Goal: Information Seeking & Learning: Find specific page/section

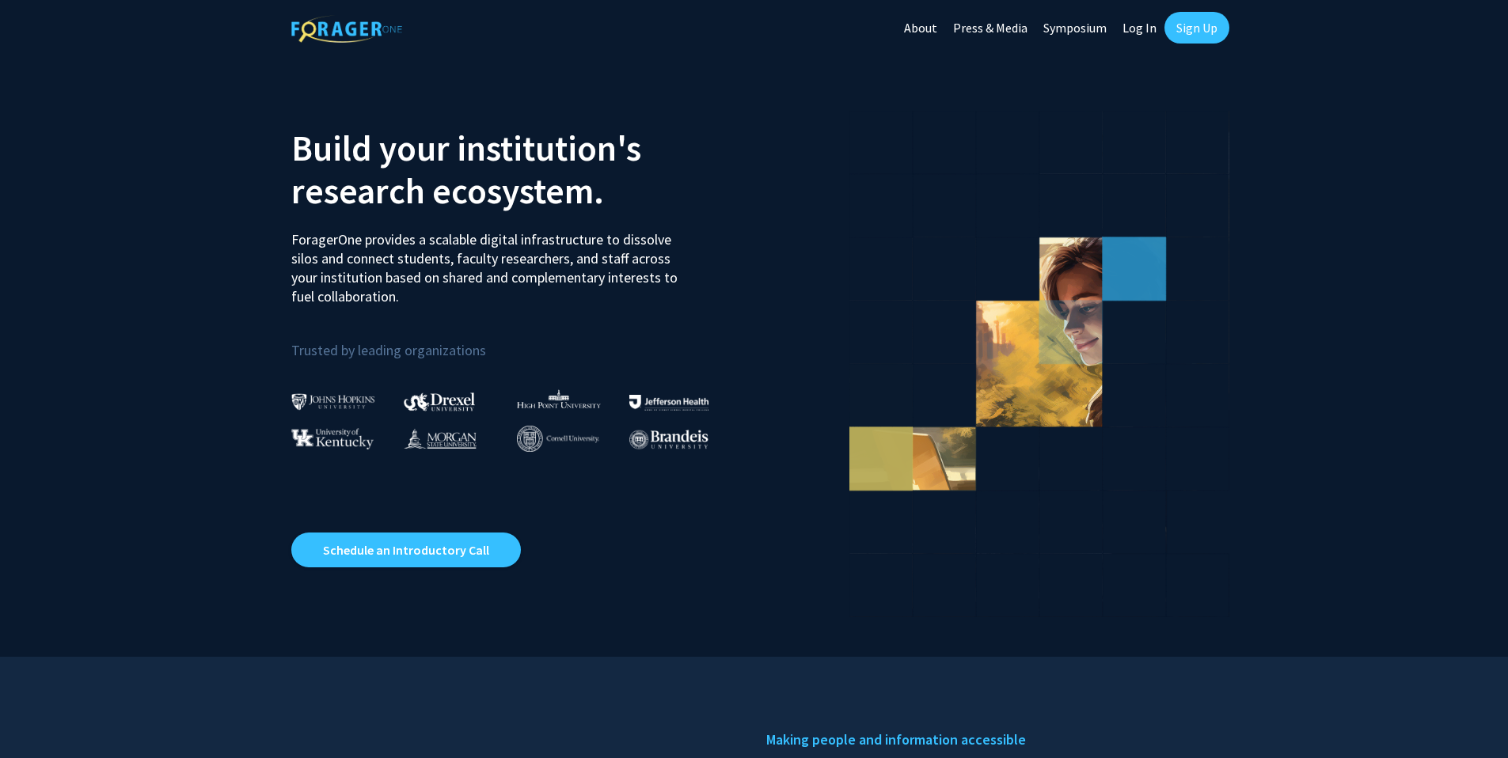
click at [1136, 29] on link "Log In" at bounding box center [1140, 27] width 50 height 55
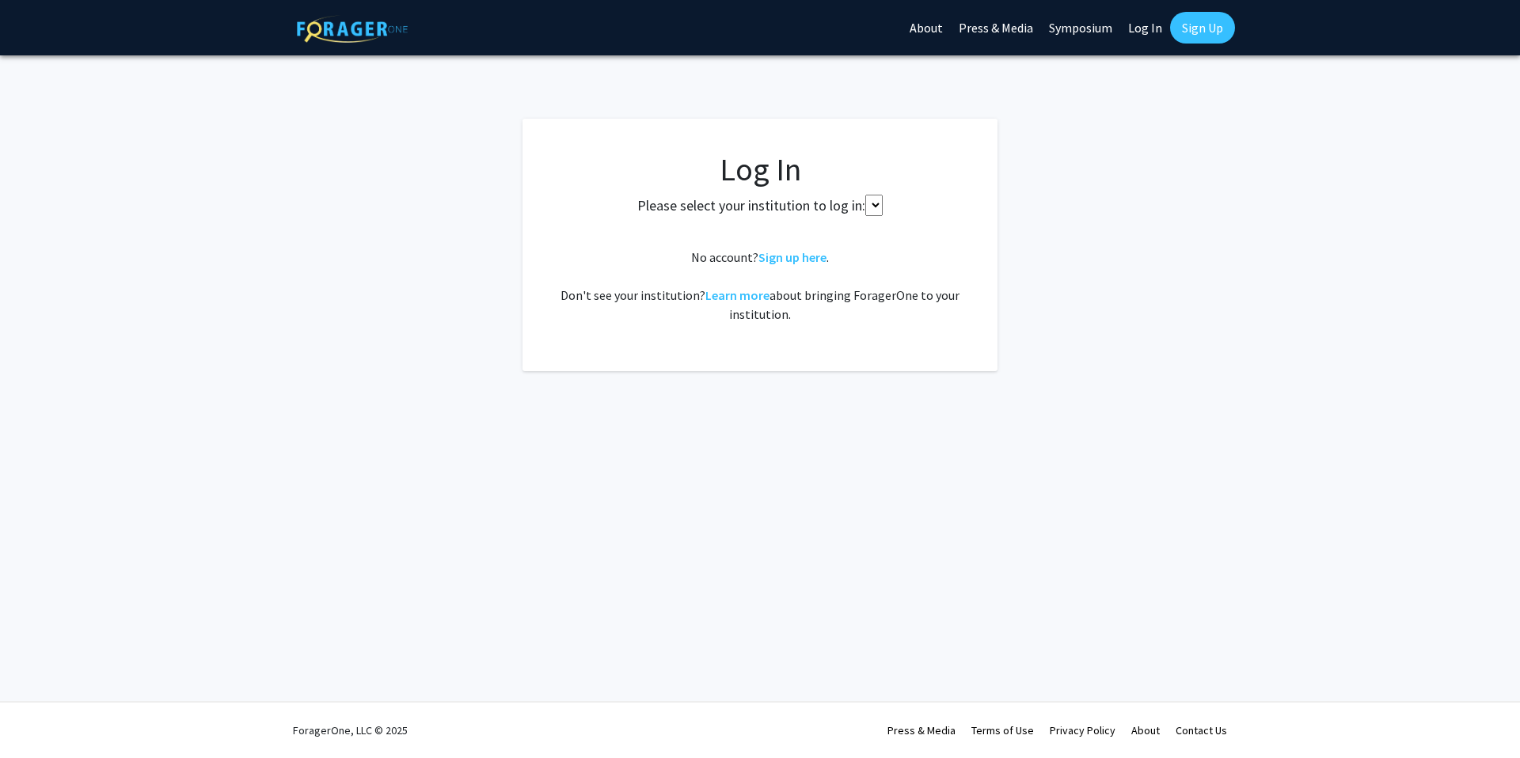
select select
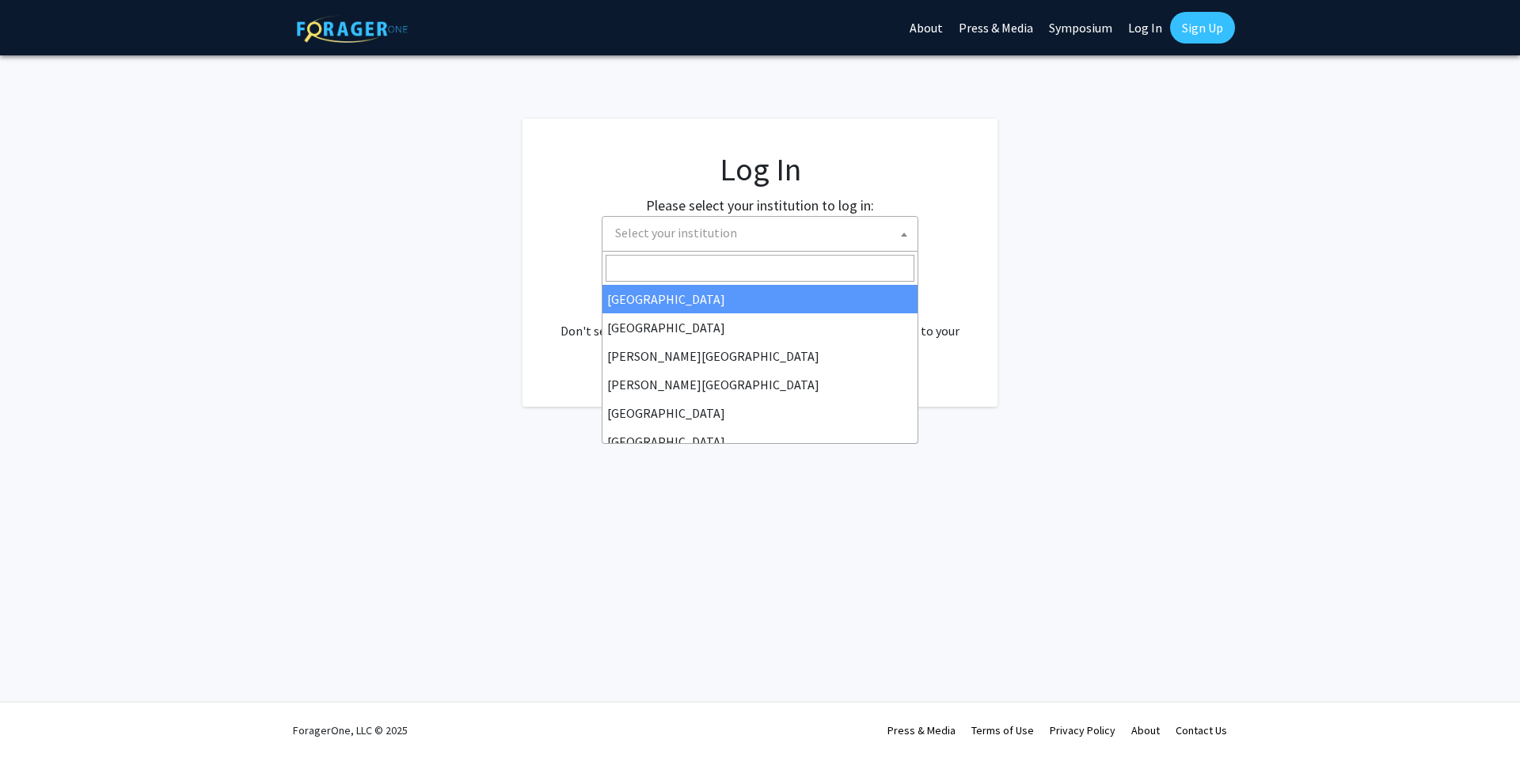
click at [819, 222] on span "Select your institution" at bounding box center [763, 233] width 309 height 32
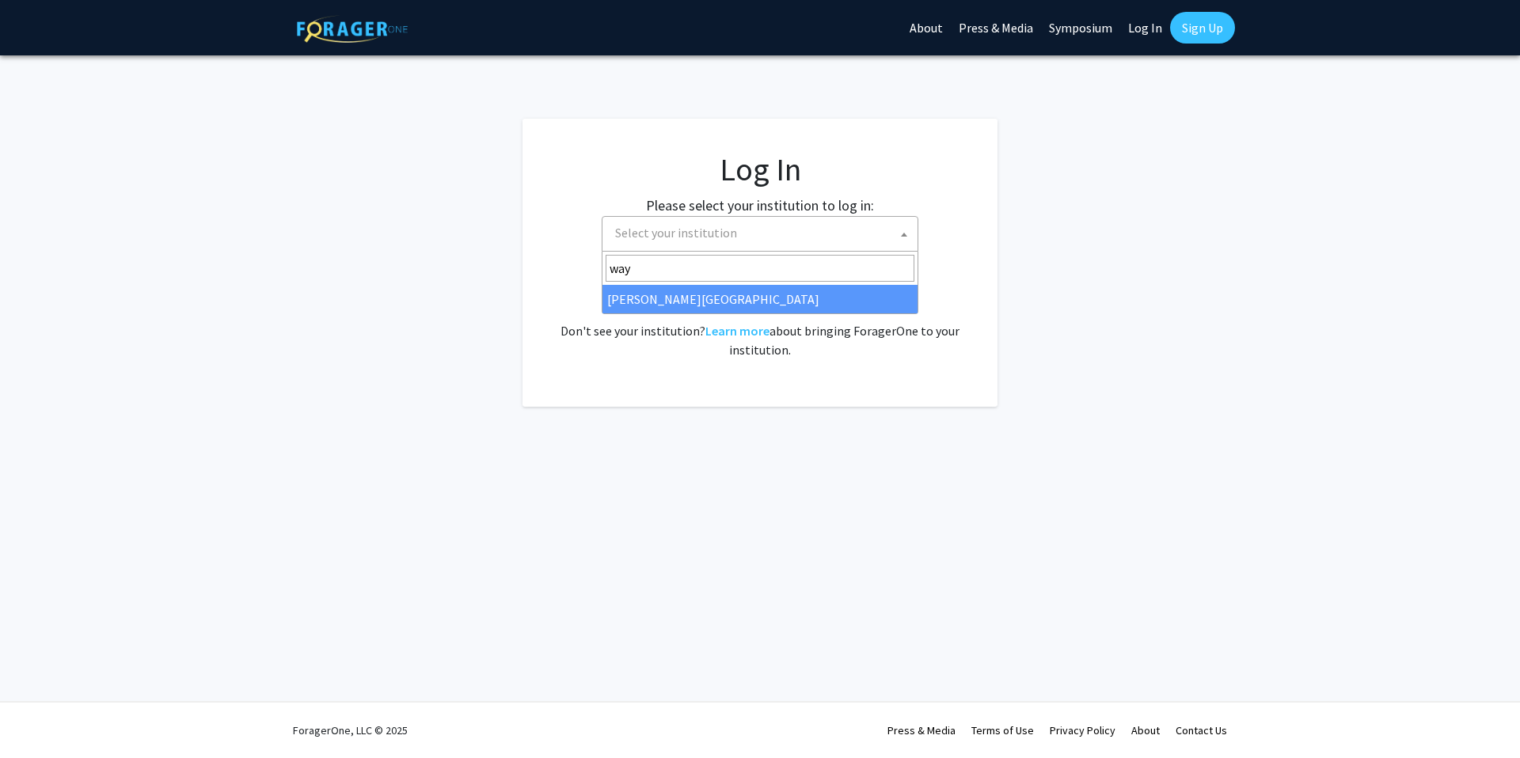
type input "way"
select select "21"
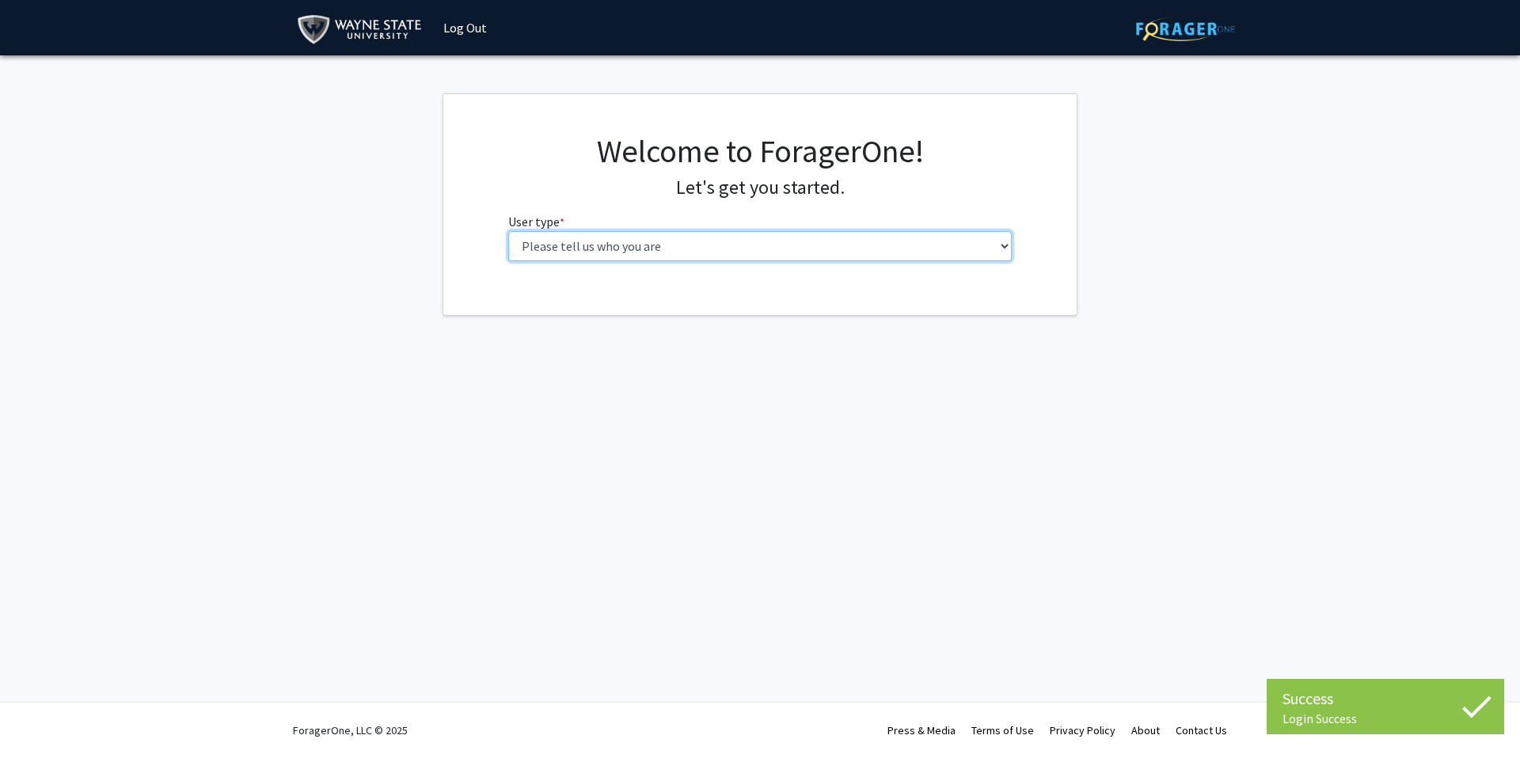
click at [610, 247] on select "Please tell us who you are Undergraduate Student Master's Student Doctoral Cand…" at bounding box center [760, 246] width 504 height 30
select select "3: doc"
click at [508, 231] on select "Please tell us who you are Undergraduate Student Master's Student Doctoral Cand…" at bounding box center [760, 246] width 504 height 30
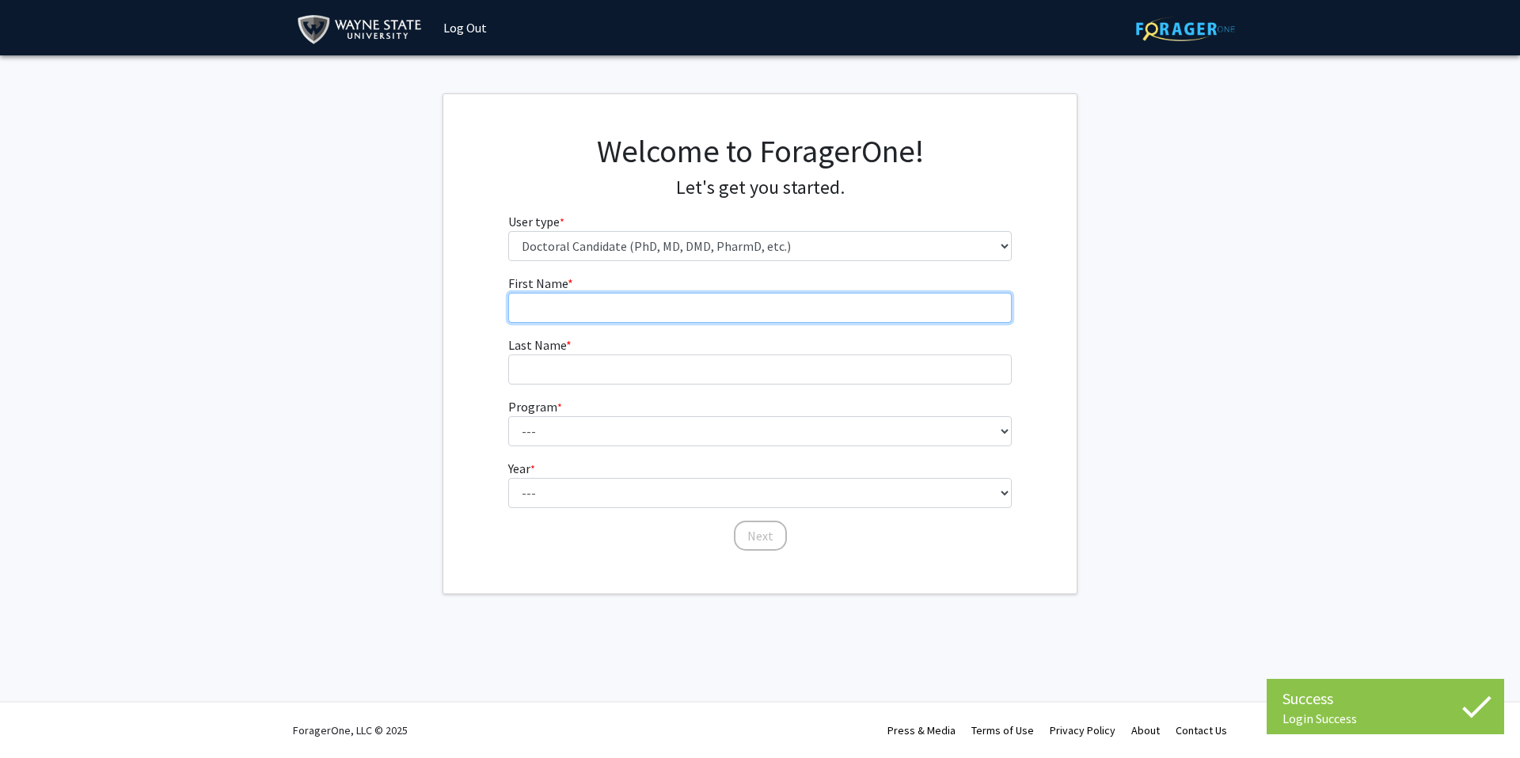
click at [610, 302] on input "First Name * required" at bounding box center [760, 308] width 504 height 30
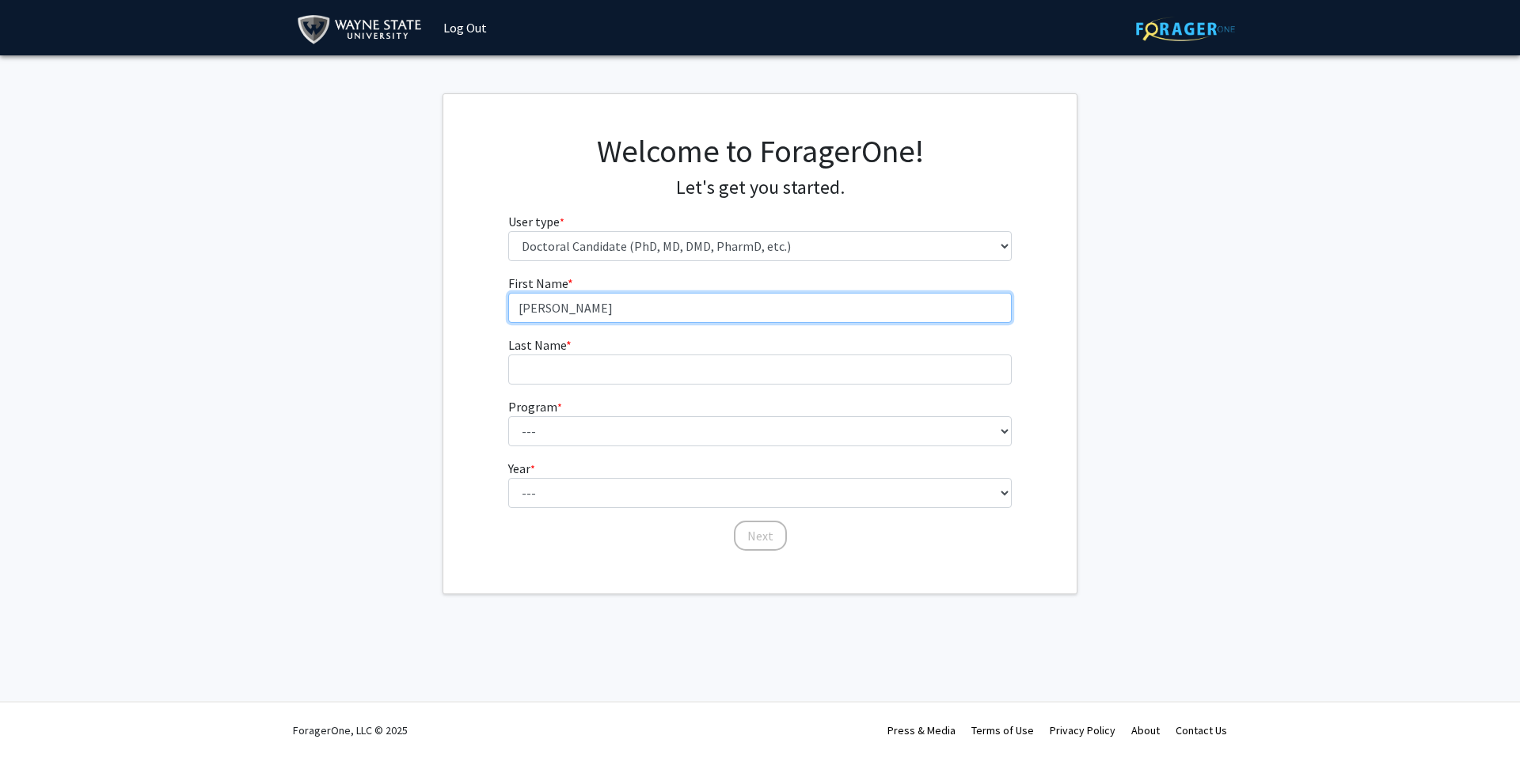
type input "Shrikar"
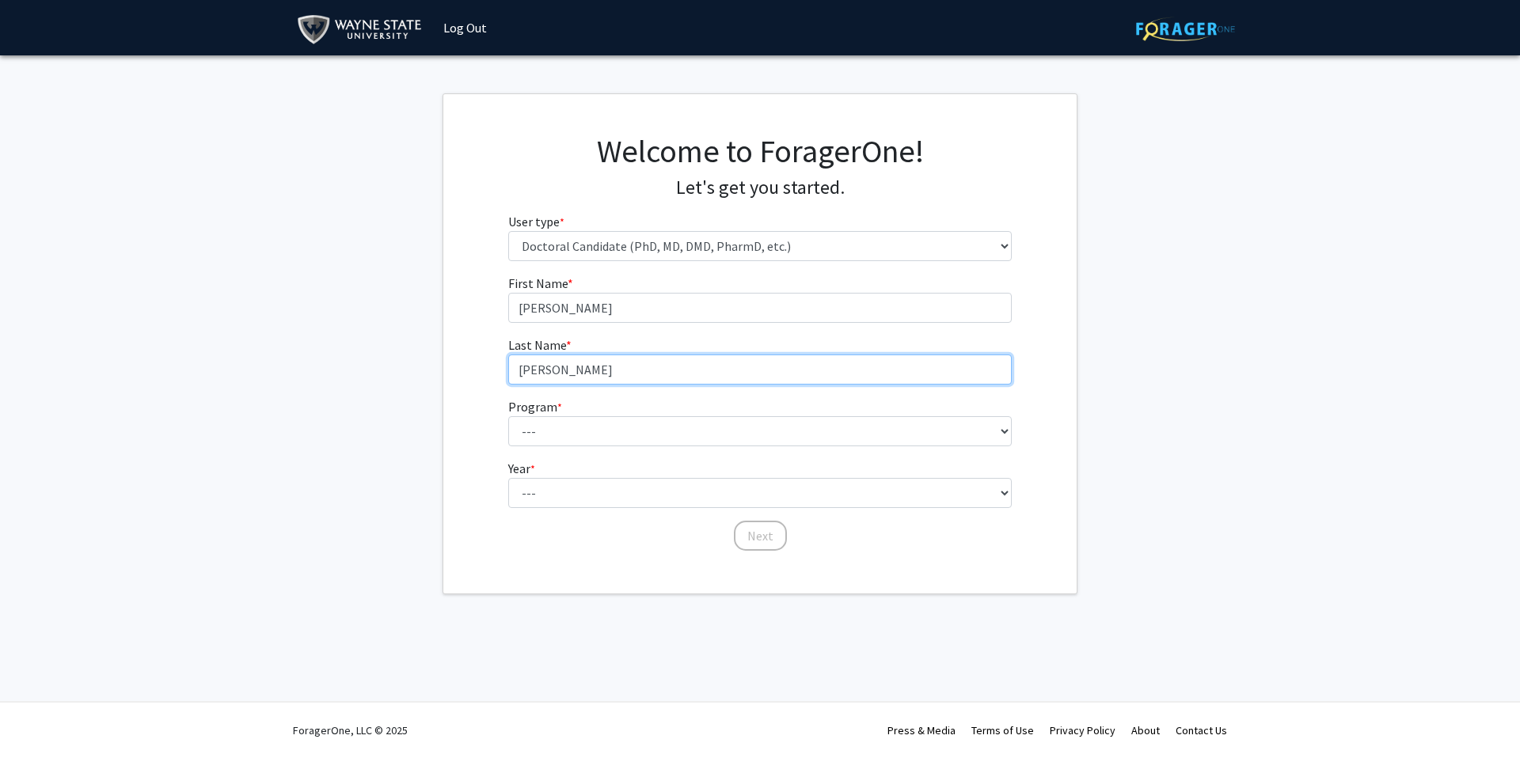
type input "Modukuri"
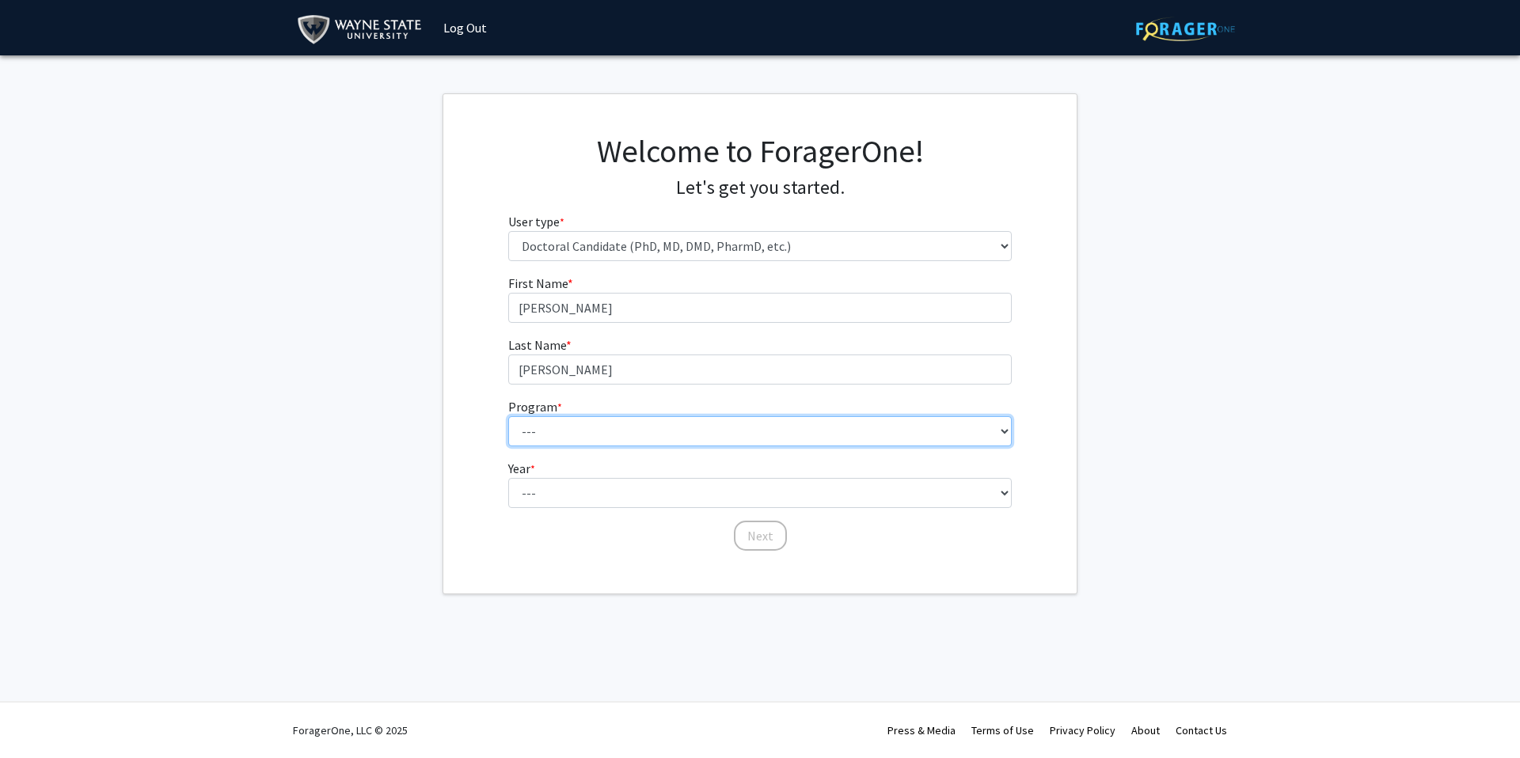
click at [554, 417] on select "--- Adult-Gerontology Acute Care Nurse Practitioner Adult-Gerontology Primary C…" at bounding box center [760, 431] width 504 height 30
select select "46: 728"
click at [508, 416] on select "--- Adult-Gerontology Acute Care Nurse Practitioner Adult-Gerontology Primary C…" at bounding box center [760, 431] width 504 height 30
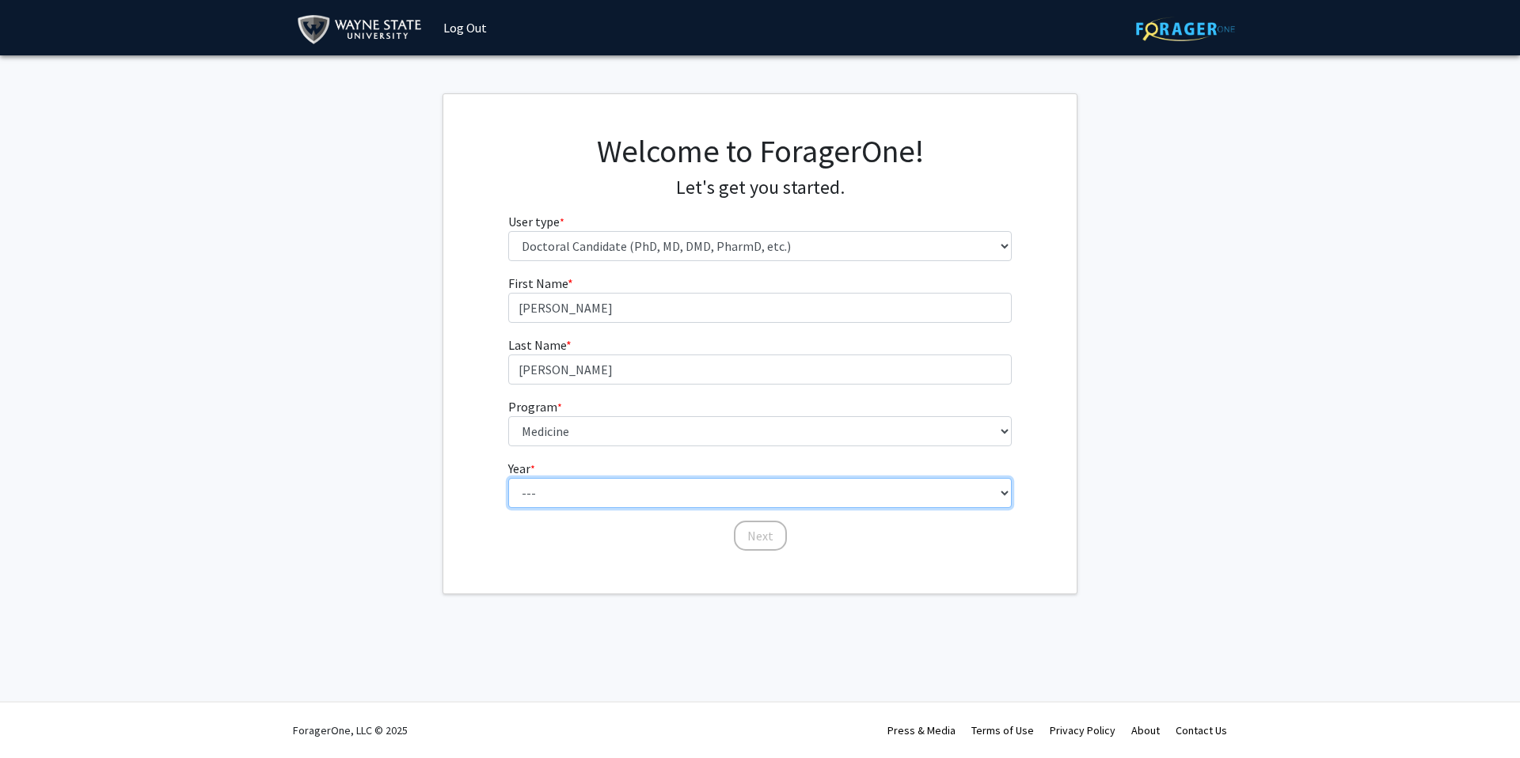
click at [565, 489] on select "--- First Year Second Year Third Year Fourth Year Fifth Year Sixth Year Seventh…" at bounding box center [760, 493] width 504 height 30
select select "1: first_year"
click at [508, 478] on select "--- First Year Second Year Third Year Fourth Year Fifth Year Sixth Year Seventh…" at bounding box center [760, 493] width 504 height 30
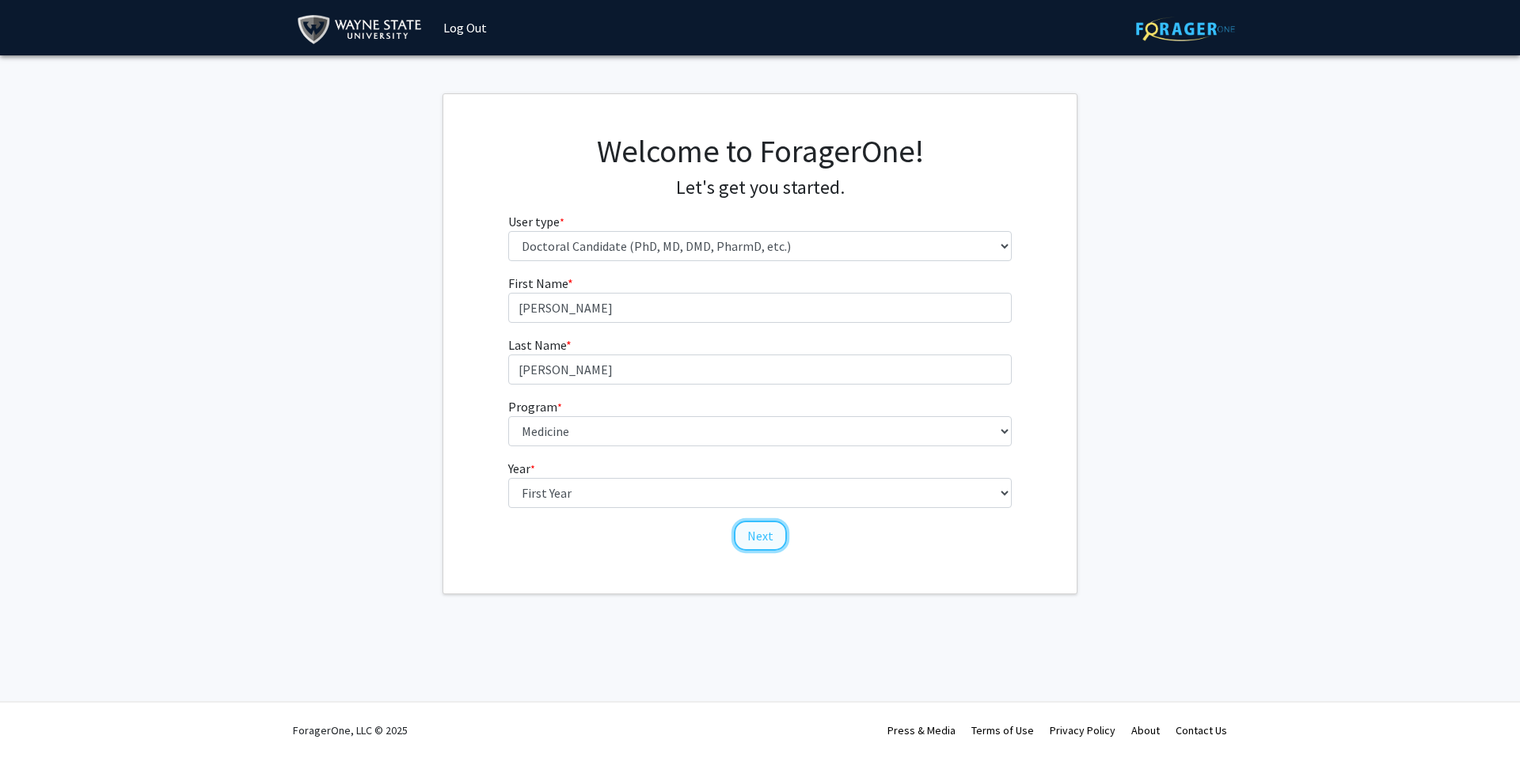
click at [760, 534] on button "Next" at bounding box center [760, 536] width 53 height 30
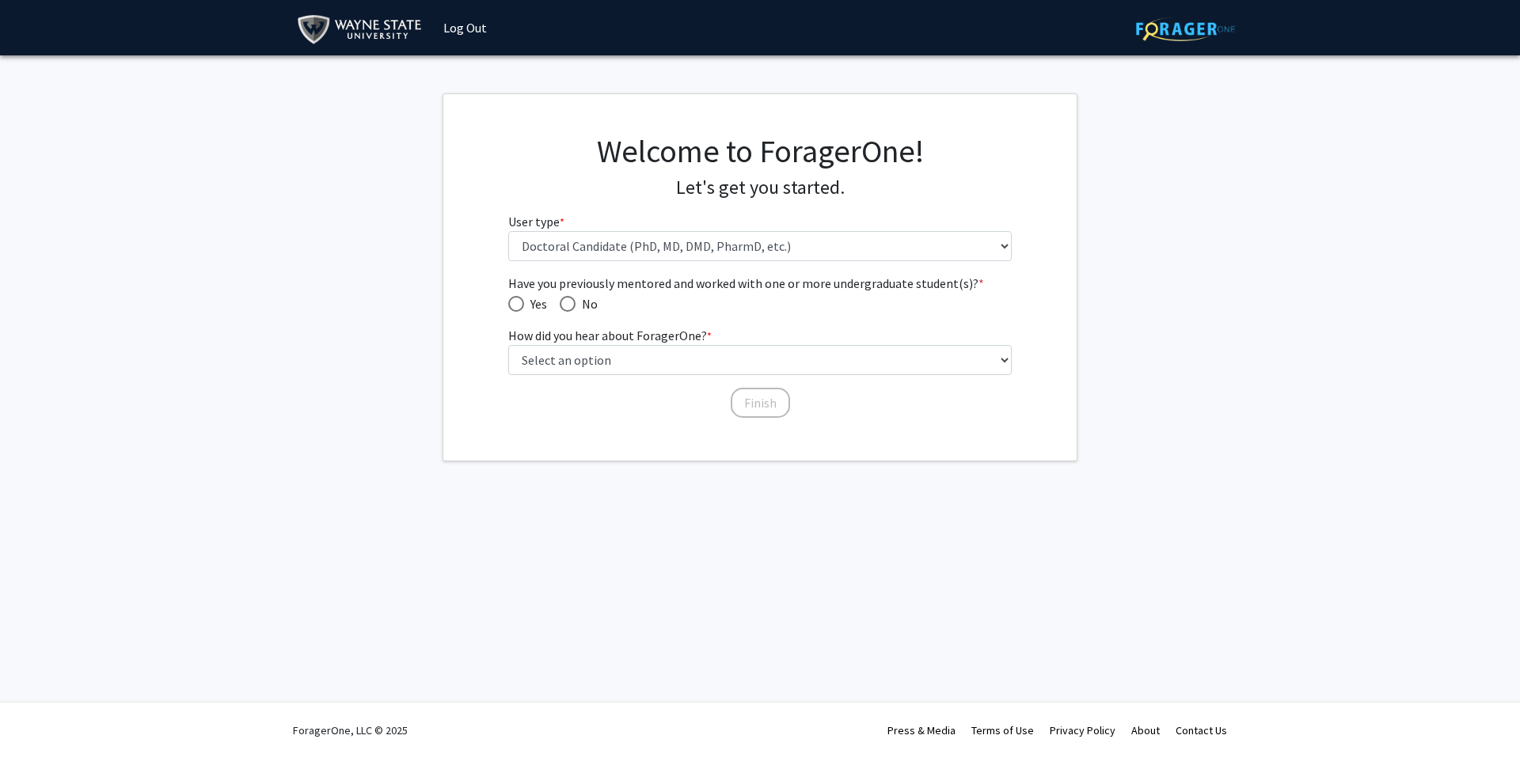
click at [515, 302] on span "Have you previously mentored and worked with one or more undergraduate student(…" at bounding box center [516, 304] width 16 height 16
click at [515, 302] on input "Yes" at bounding box center [516, 304] width 16 height 16
radio input "true"
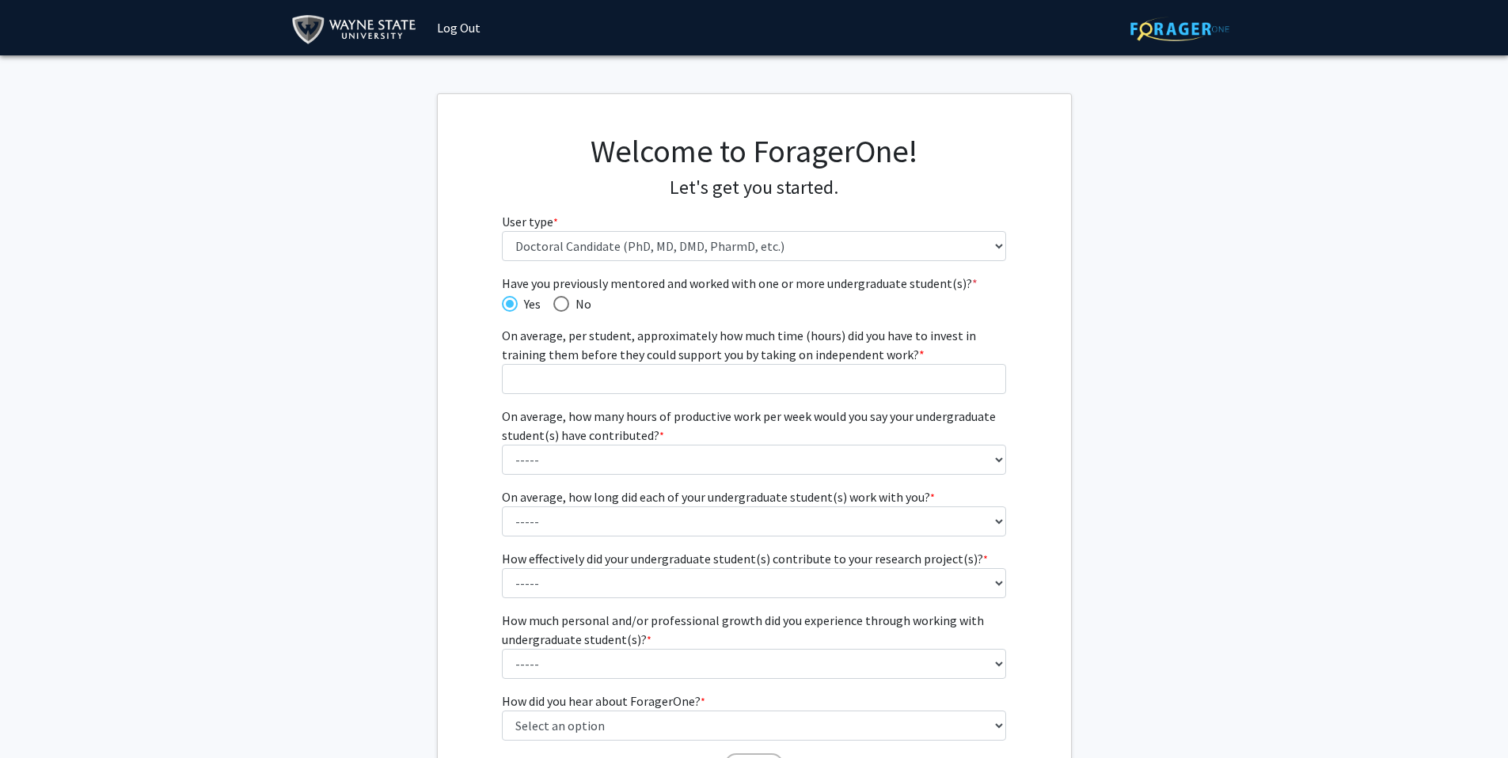
click at [484, 347] on div "Have you previously mentored and worked with one or more undergraduate student(…" at bounding box center [754, 529] width 633 height 511
click at [557, 379] on input "On average, per student, approximately how much time (hours) did you have to in…" at bounding box center [754, 379] width 504 height 30
click at [557, 381] on input "On average, per student, approximately how much time (hours) did you have to in…" at bounding box center [754, 379] width 504 height 30
type input "10"
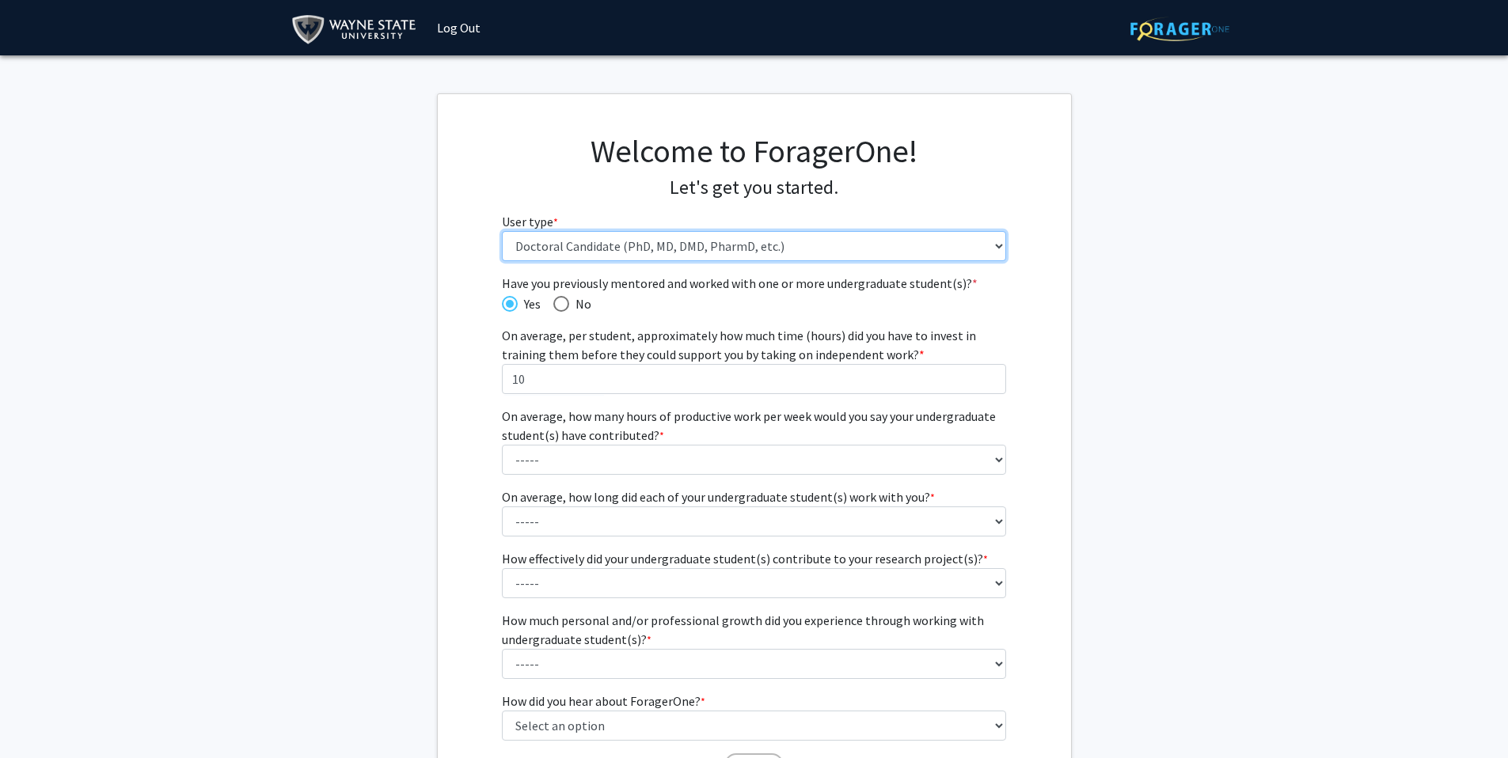
click at [587, 253] on select "Please tell us who you are Undergraduate Student Master's Student Doctoral Cand…" at bounding box center [754, 246] width 504 height 30
click at [502, 231] on select "Please tell us who you are Undergraduate Student Master's Student Doctoral Cand…" at bounding box center [754, 246] width 504 height 30
click at [454, 363] on div "Have you previously mentored and worked with one or more undergraduate student(…" at bounding box center [754, 529] width 633 height 511
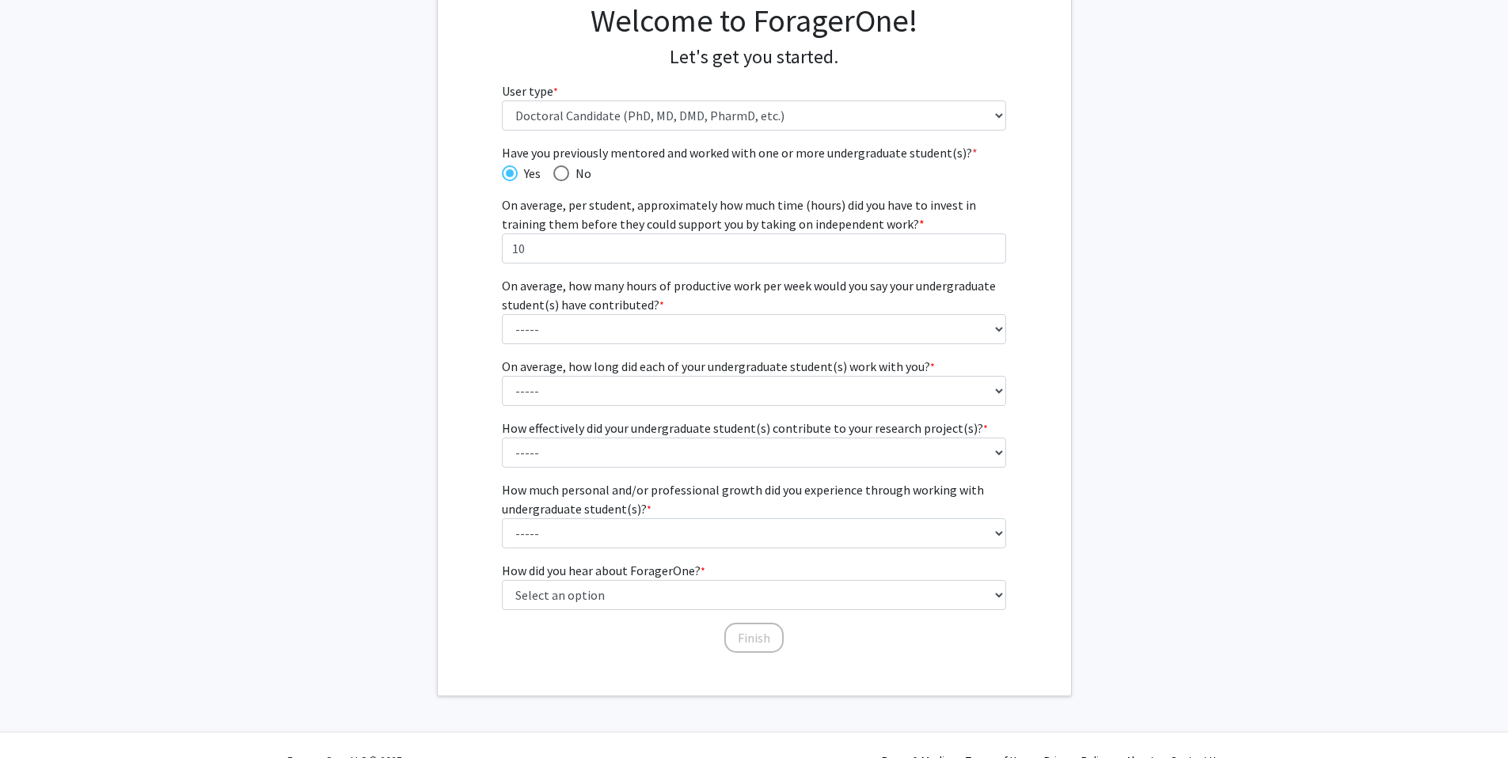
scroll to position [161, 0]
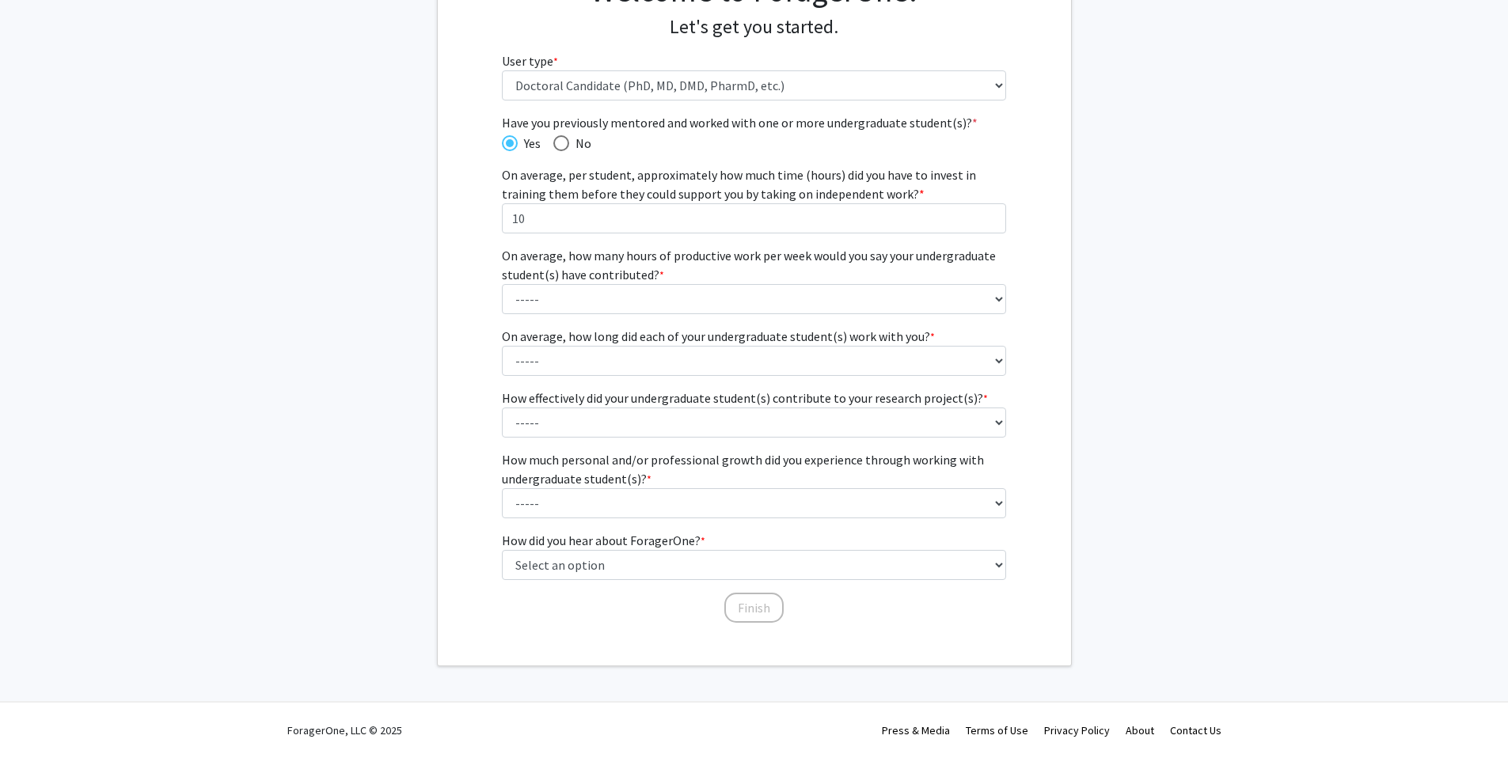
click at [568, 143] on span "Have you previously mentored and worked with one or more undergraduate student(…" at bounding box center [561, 143] width 16 height 16
click at [568, 143] on input "No" at bounding box center [561, 143] width 16 height 16
radio input "true"
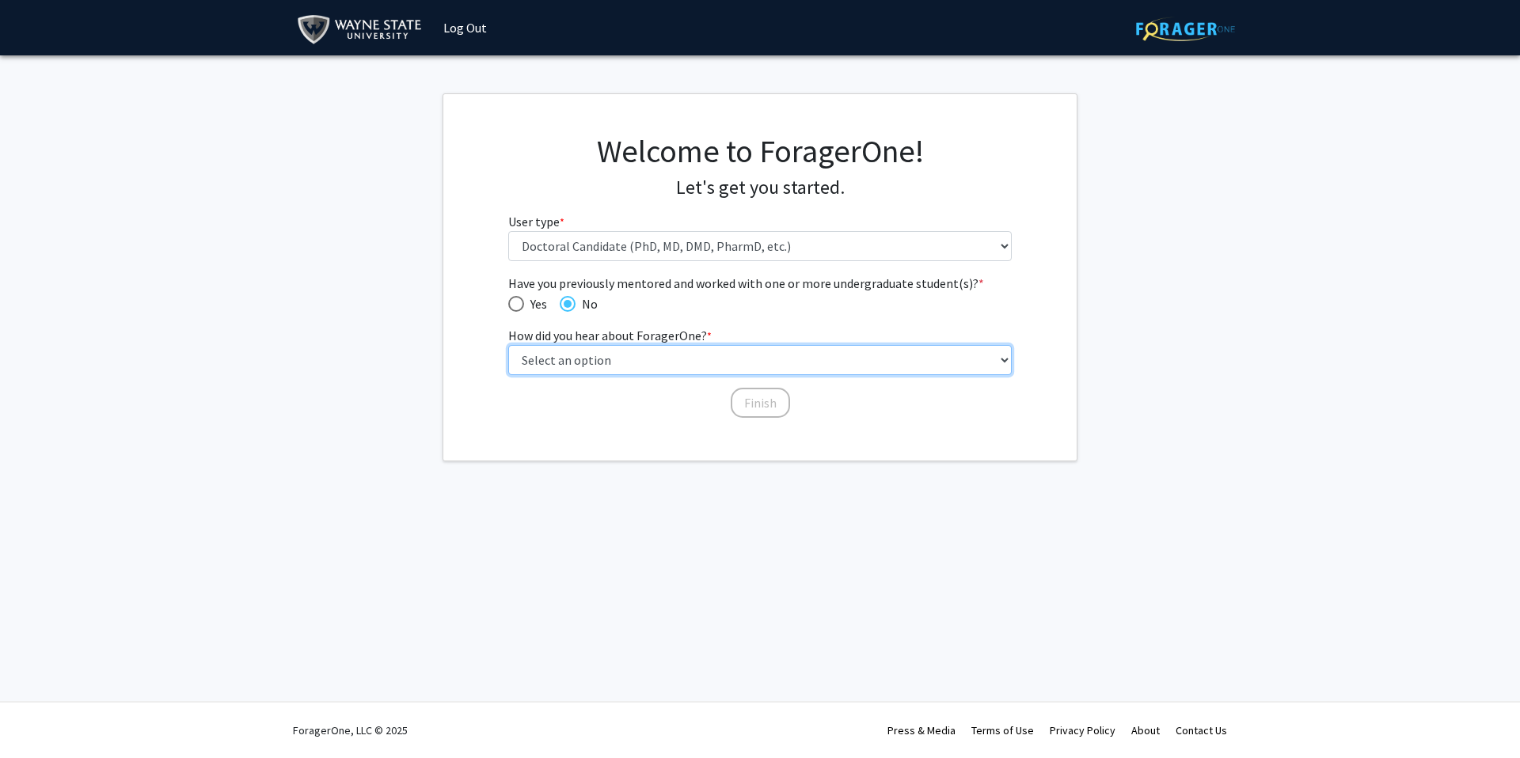
click at [565, 371] on select "Select an option Peer/student recommendation Faculty/staff recommendation Unive…" at bounding box center [760, 360] width 504 height 30
click at [508, 345] on select "Select an option Peer/student recommendation Faculty/staff recommendation Unive…" at bounding box center [760, 360] width 504 height 30
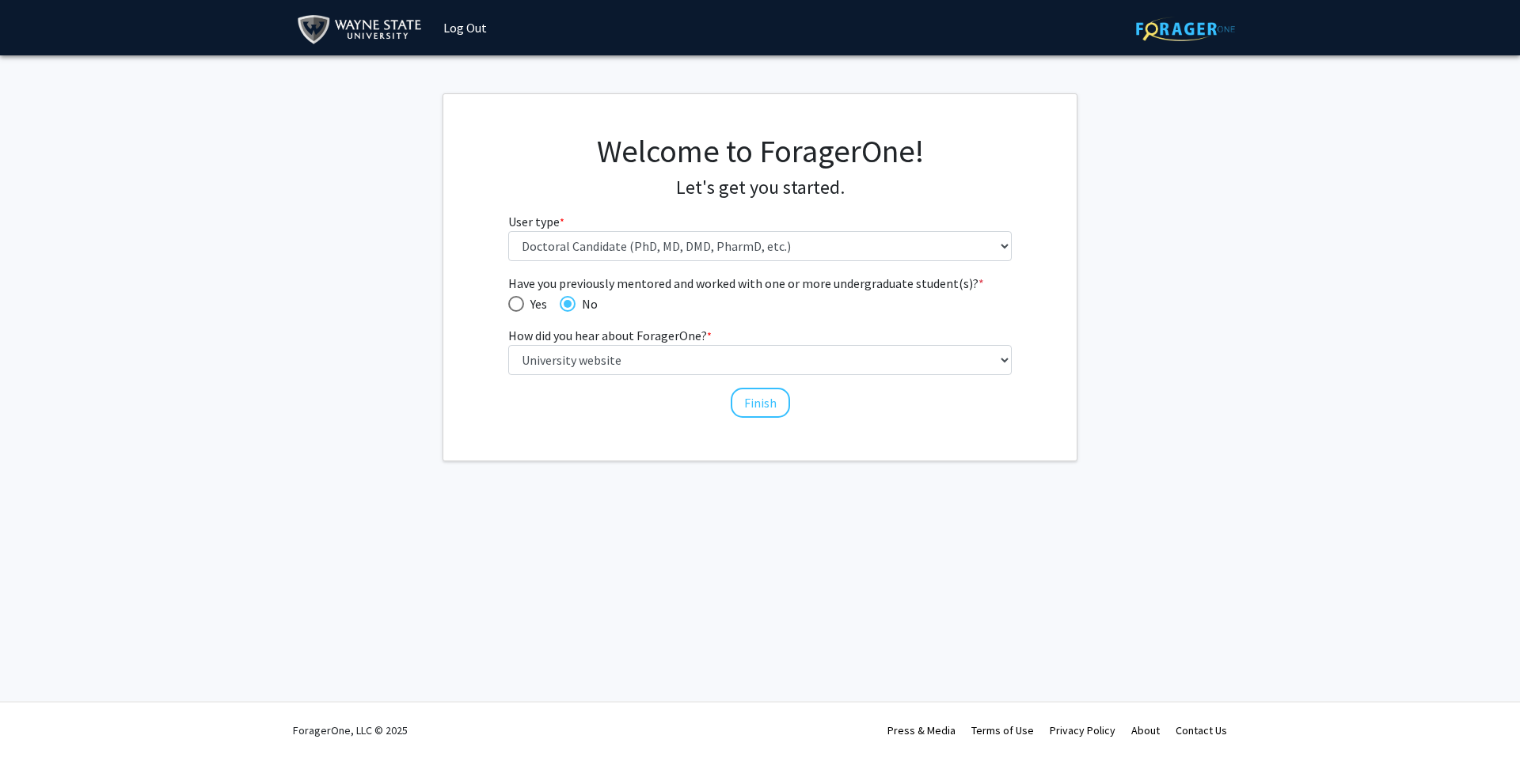
click at [578, 337] on label "How did you hear about ForagerOne? * required" at bounding box center [609, 335] width 203 height 19
click at [578, 345] on select "Select an option Peer/student recommendation Faculty/staff recommendation Unive…" at bounding box center [760, 360] width 504 height 30
click at [568, 359] on select "Select an option Peer/student recommendation Faculty/staff recommendation Unive…" at bounding box center [760, 360] width 504 height 30
select select "4: university_email"
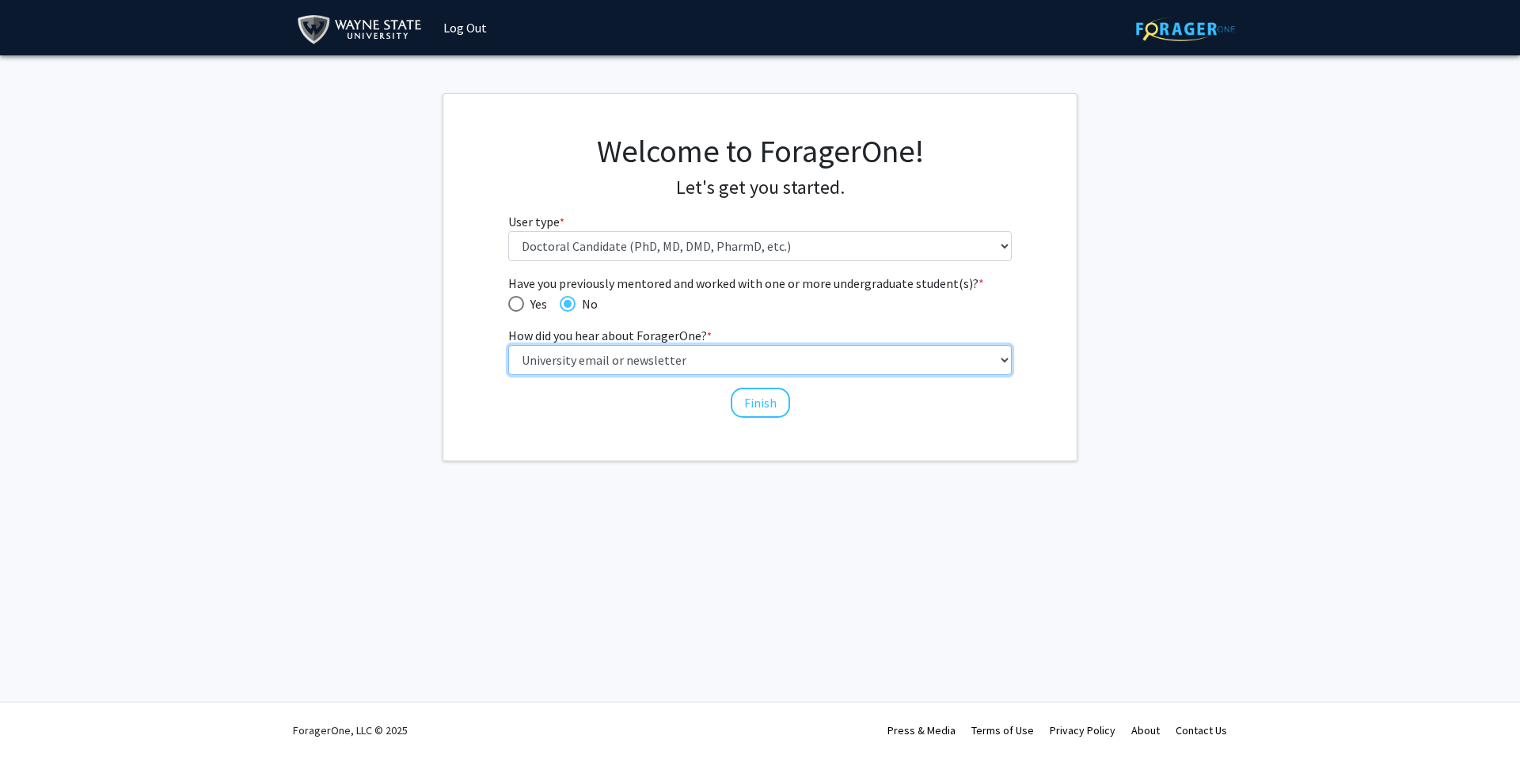
click at [508, 345] on select "Select an option Peer/student recommendation Faculty/staff recommendation Unive…" at bounding box center [760, 360] width 504 height 30
click at [568, 392] on div "Finish" at bounding box center [760, 396] width 504 height 16
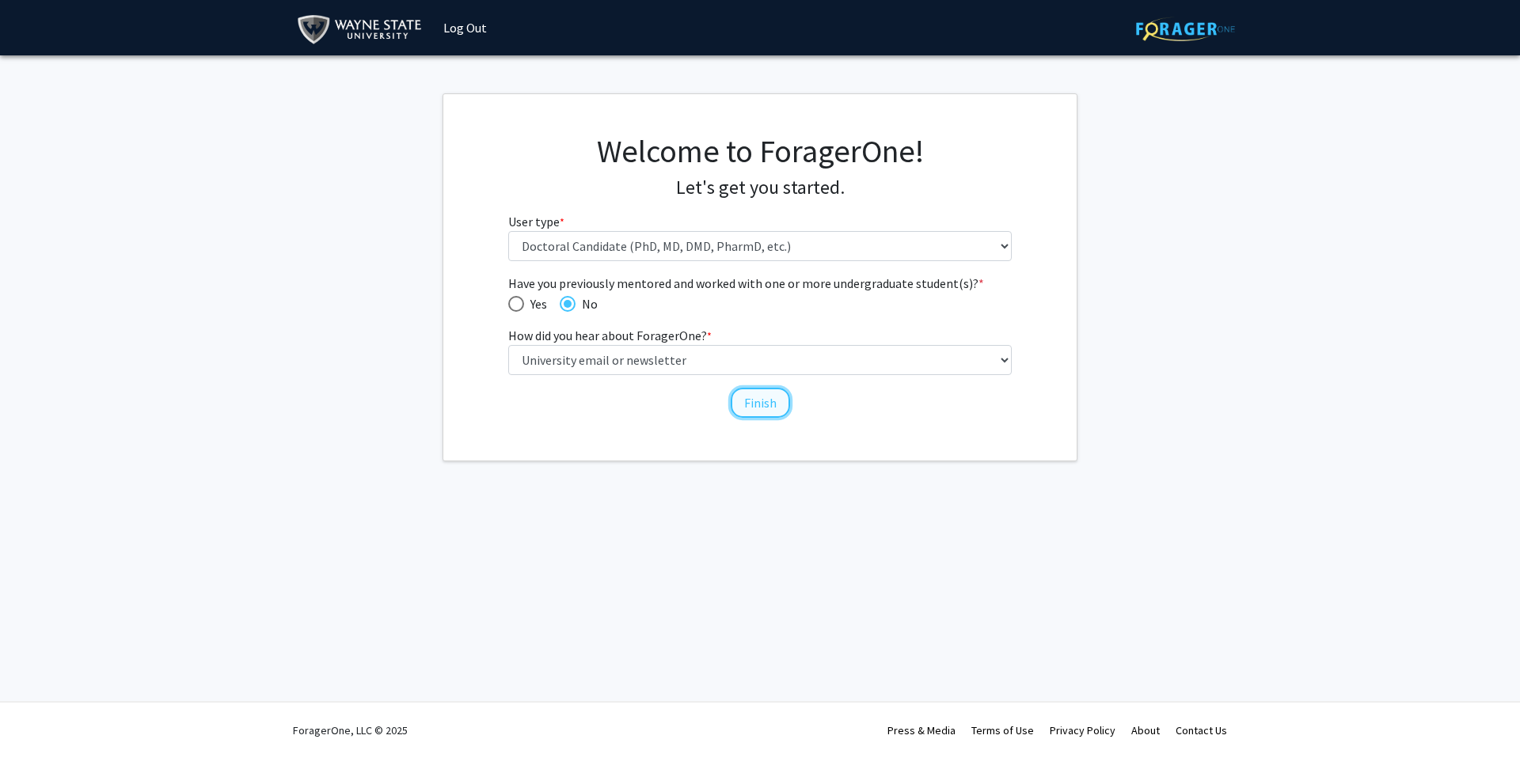
click at [755, 393] on button "Finish" at bounding box center [760, 403] width 59 height 30
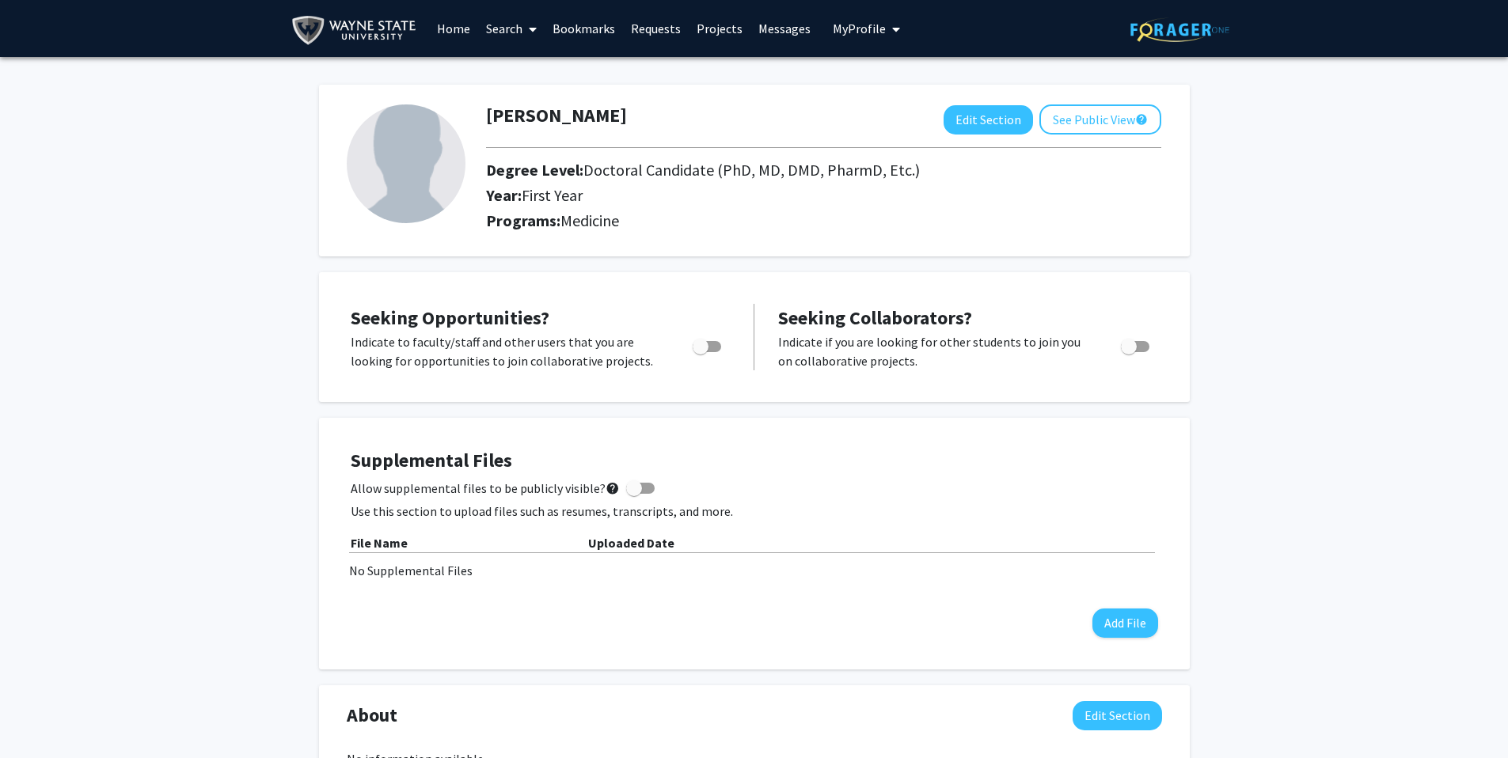
click at [514, 25] on link "Search" at bounding box center [511, 28] width 67 height 55
click at [526, 68] on span "Faculty/Staff" at bounding box center [536, 73] width 116 height 32
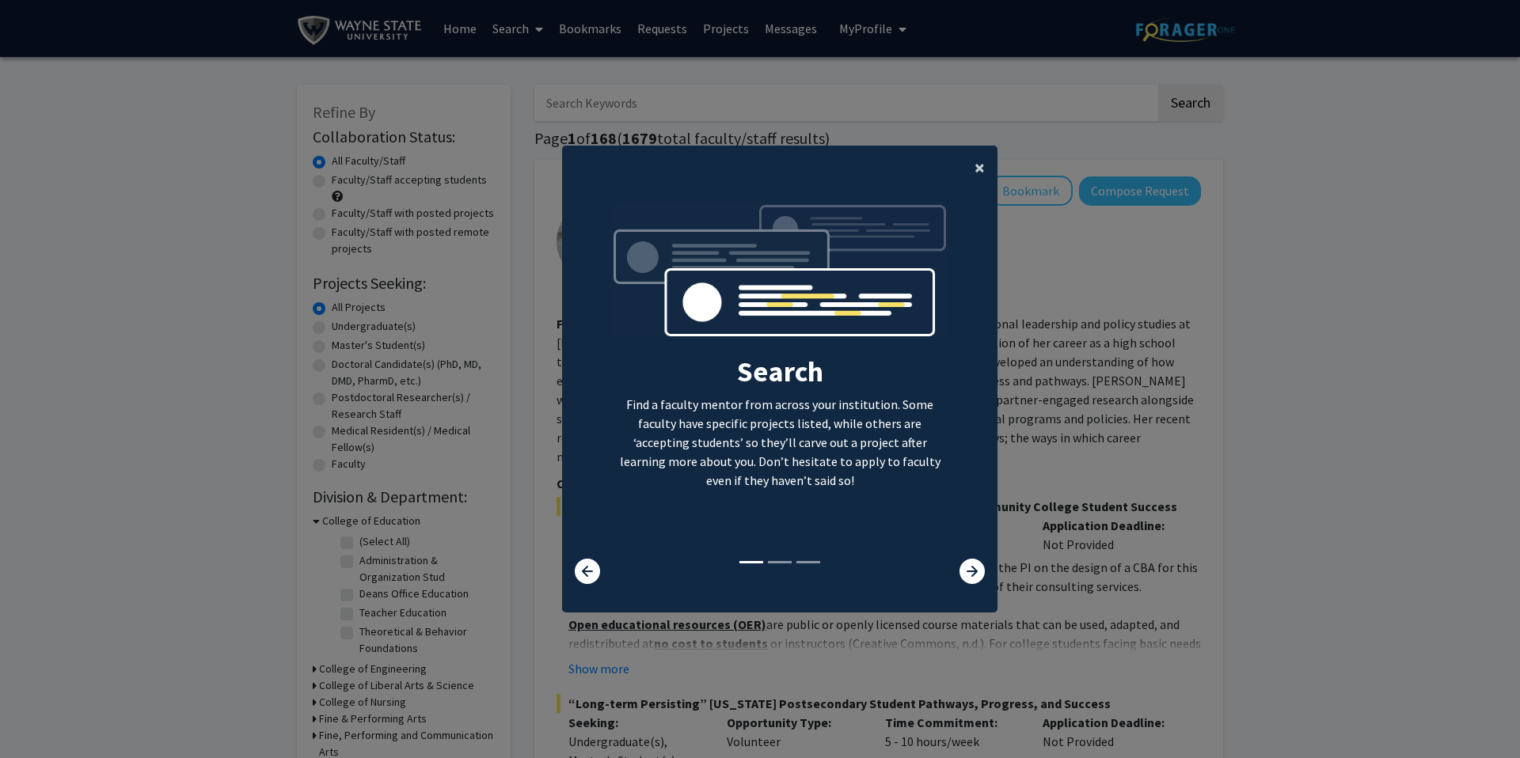
click at [975, 164] on span "×" at bounding box center [980, 167] width 10 height 25
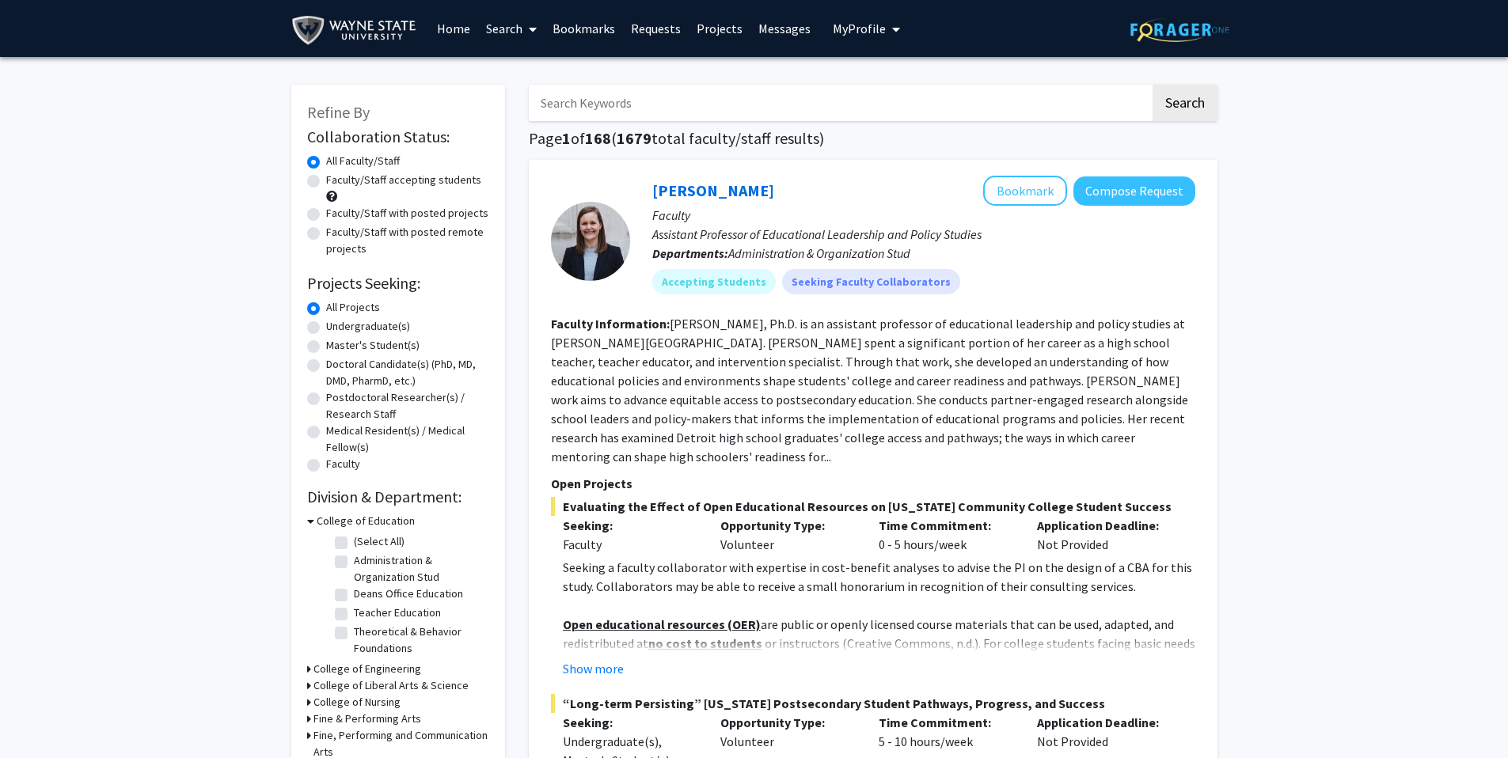
click at [326, 367] on label "Doctoral Candidate(s) (PhD, MD, DMD, PharmD, etc.)" at bounding box center [407, 372] width 163 height 33
click at [326, 367] on input "Doctoral Candidate(s) (PhD, MD, DMD, PharmD, etc.)" at bounding box center [331, 361] width 10 height 10
radio input "true"
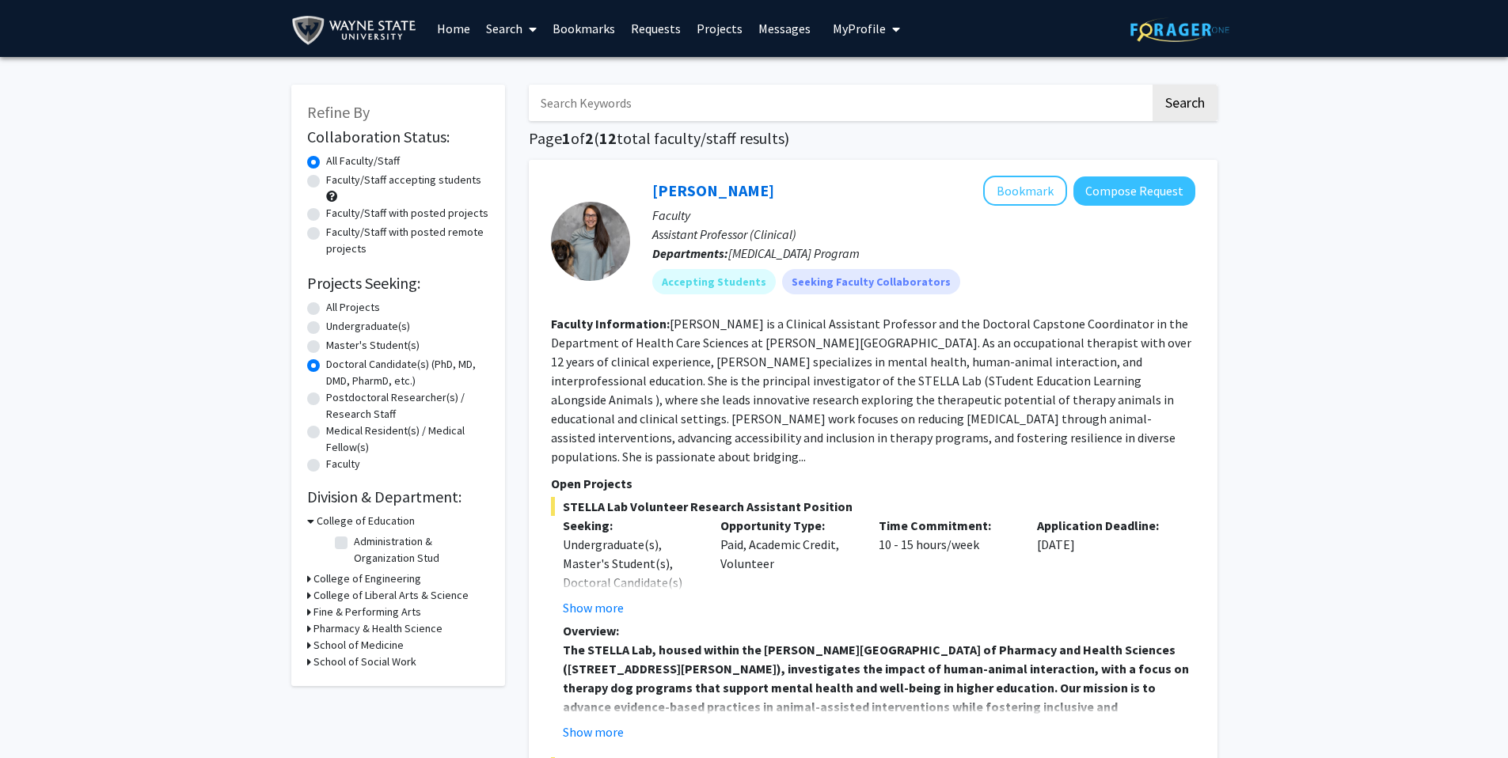
click at [331, 643] on h3 "School of Medicine" at bounding box center [359, 645] width 90 height 17
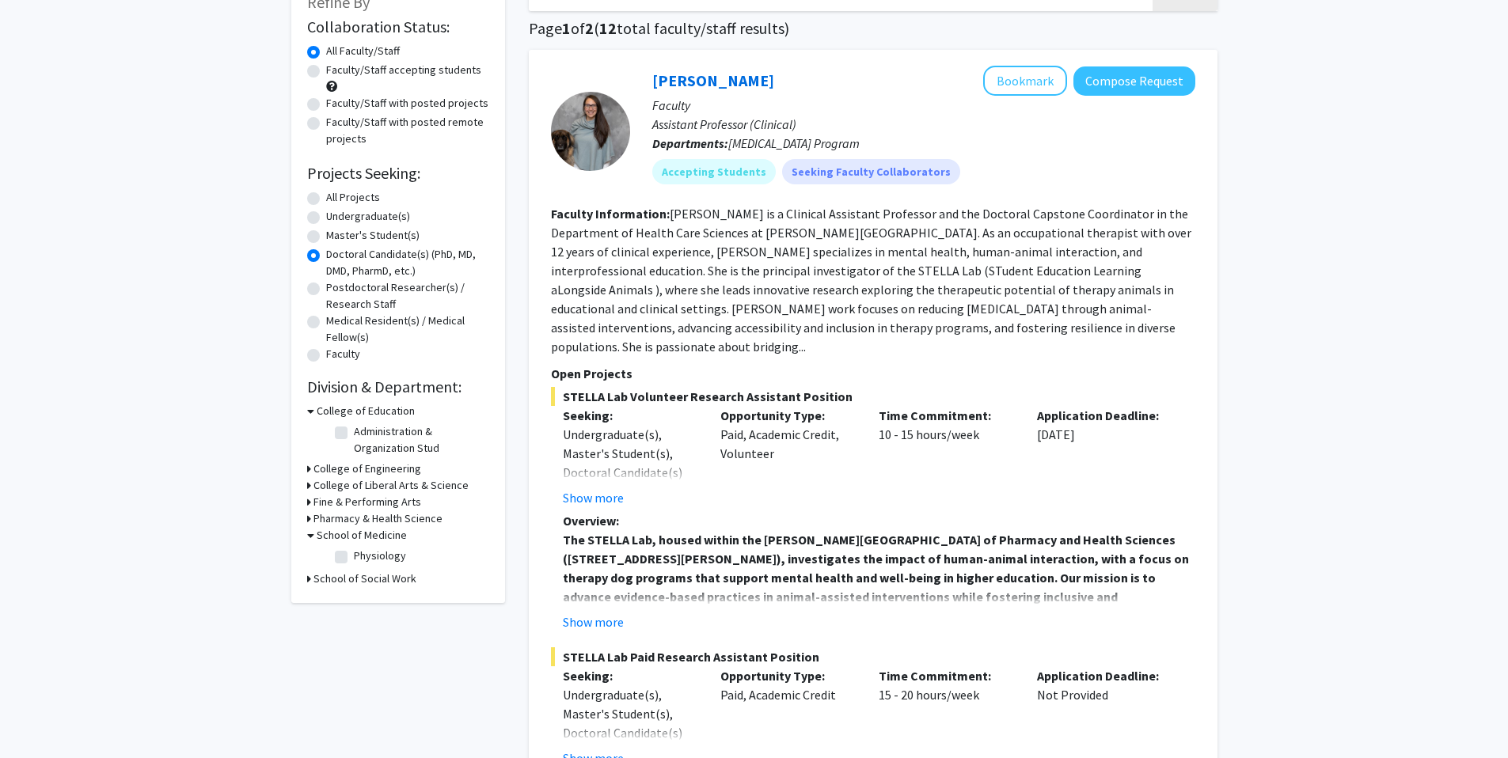
scroll to position [116, 0]
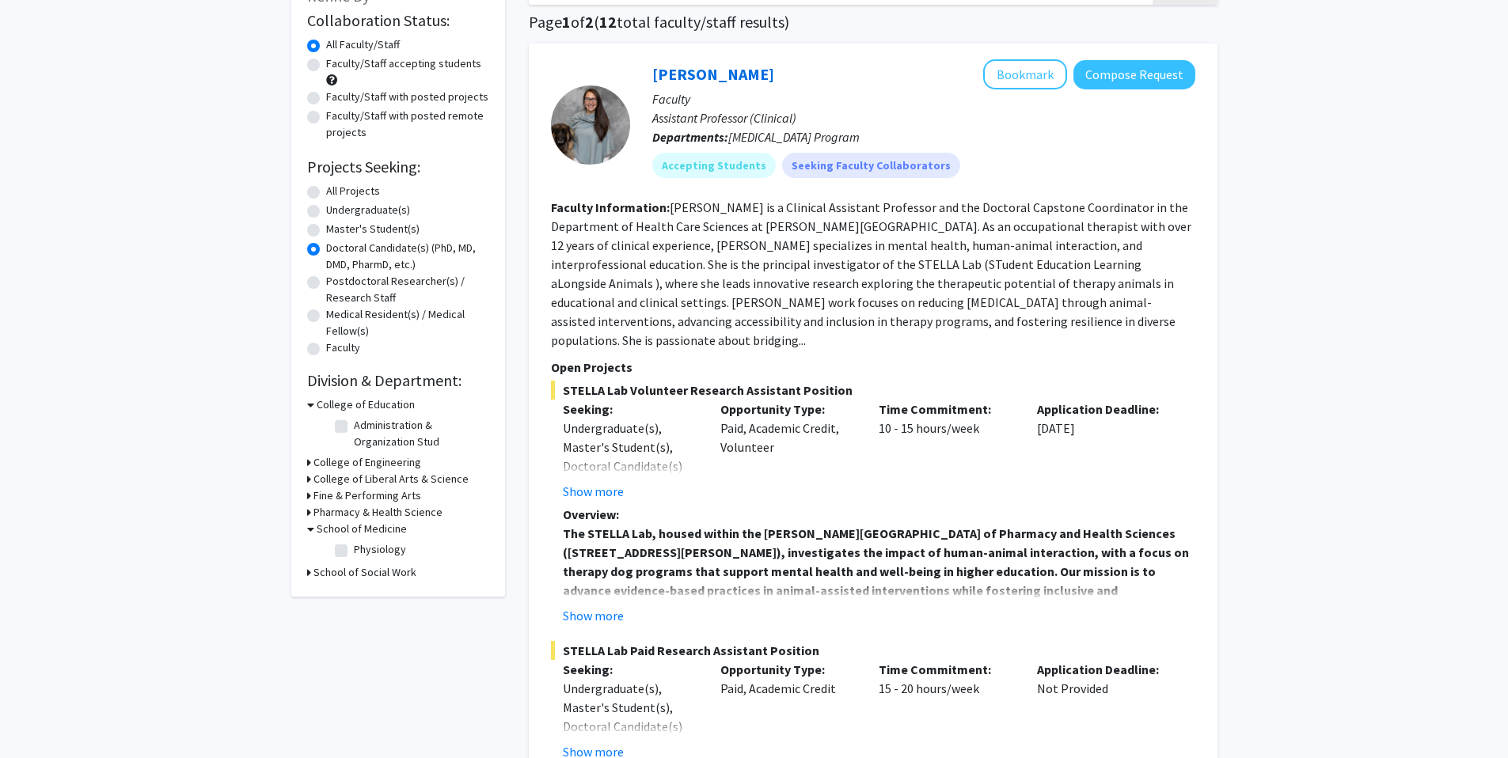
click at [354, 550] on label "Physiology" at bounding box center [380, 550] width 52 height 17
click at [354, 550] on input "Physiology" at bounding box center [359, 547] width 10 height 10
checkbox input "true"
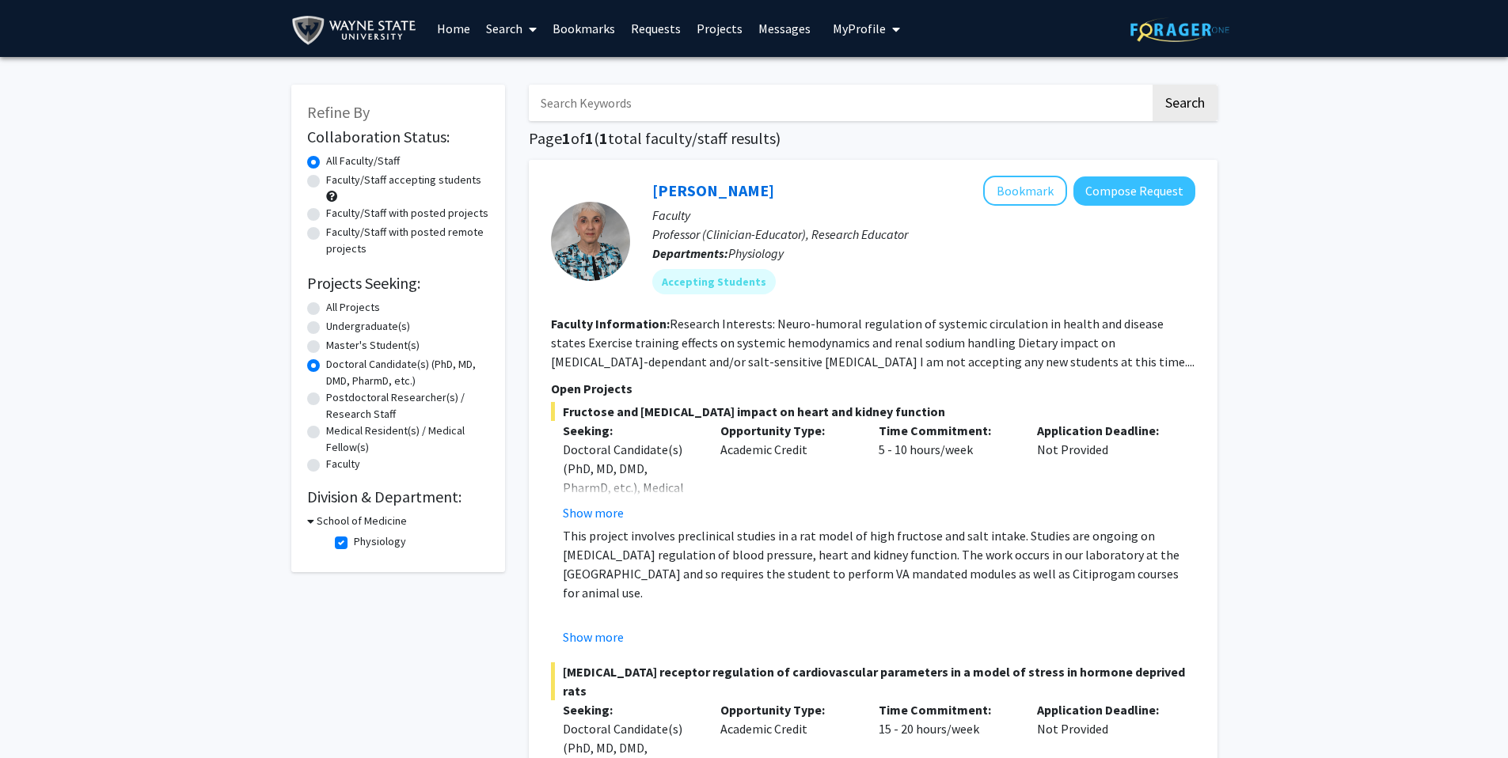
click at [161, 555] on div "Refine By Collaboration Status: Collaboration Status All Faculty/Staff Collabor…" at bounding box center [754, 528] width 1508 height 943
click at [1409, 448] on div "Refine By Collaboration Status: Collaboration Status All Faculty/Staff Collabor…" at bounding box center [754, 528] width 1508 height 943
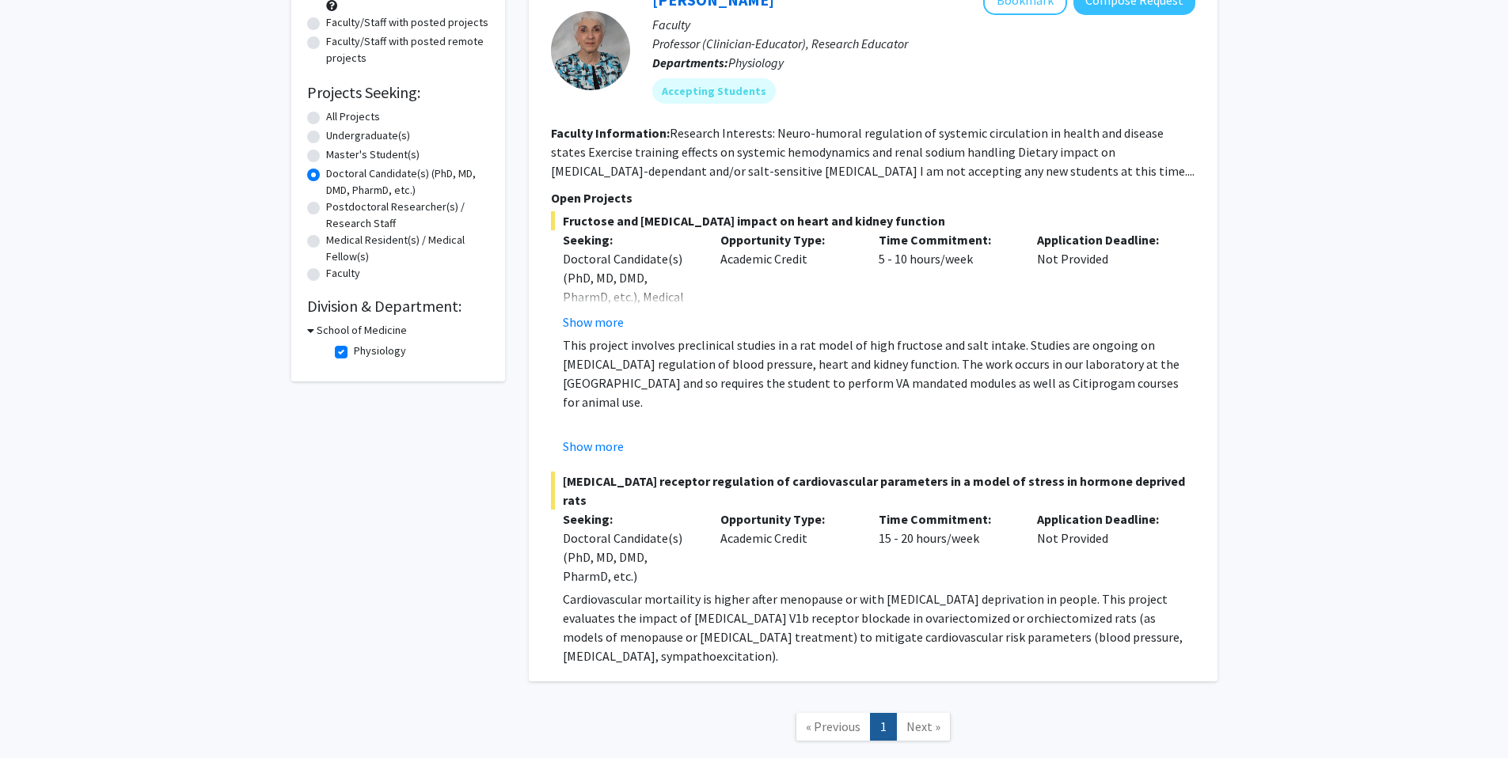
scroll to position [217, 0]
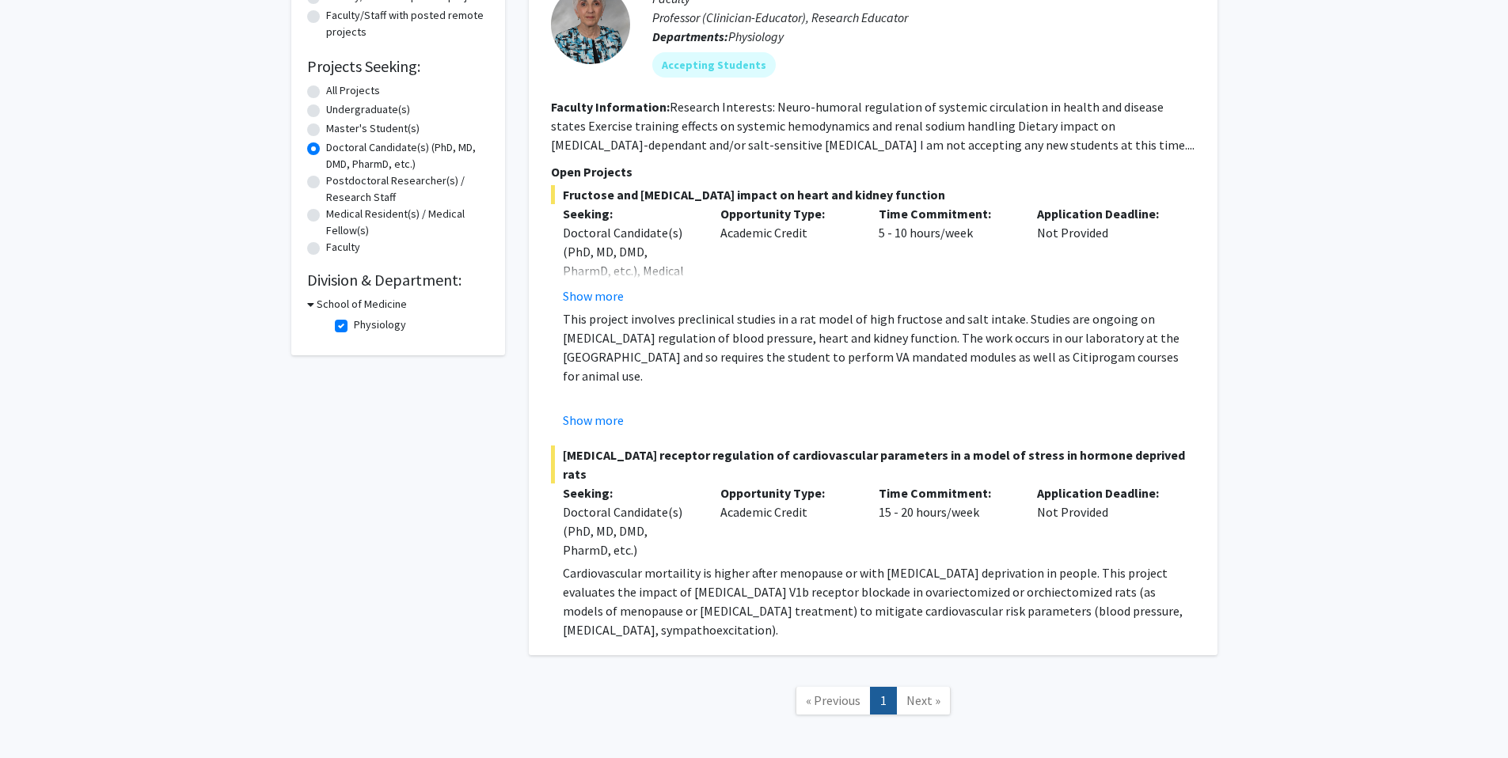
click at [936, 693] on span "Next »" at bounding box center [924, 701] width 34 height 16
click at [819, 693] on span "« Previous" at bounding box center [833, 701] width 55 height 16
click at [427, 549] on div "Refine By Collaboration Status: Collaboration Status All Faculty/Staff Collabor…" at bounding box center [398, 299] width 238 height 895
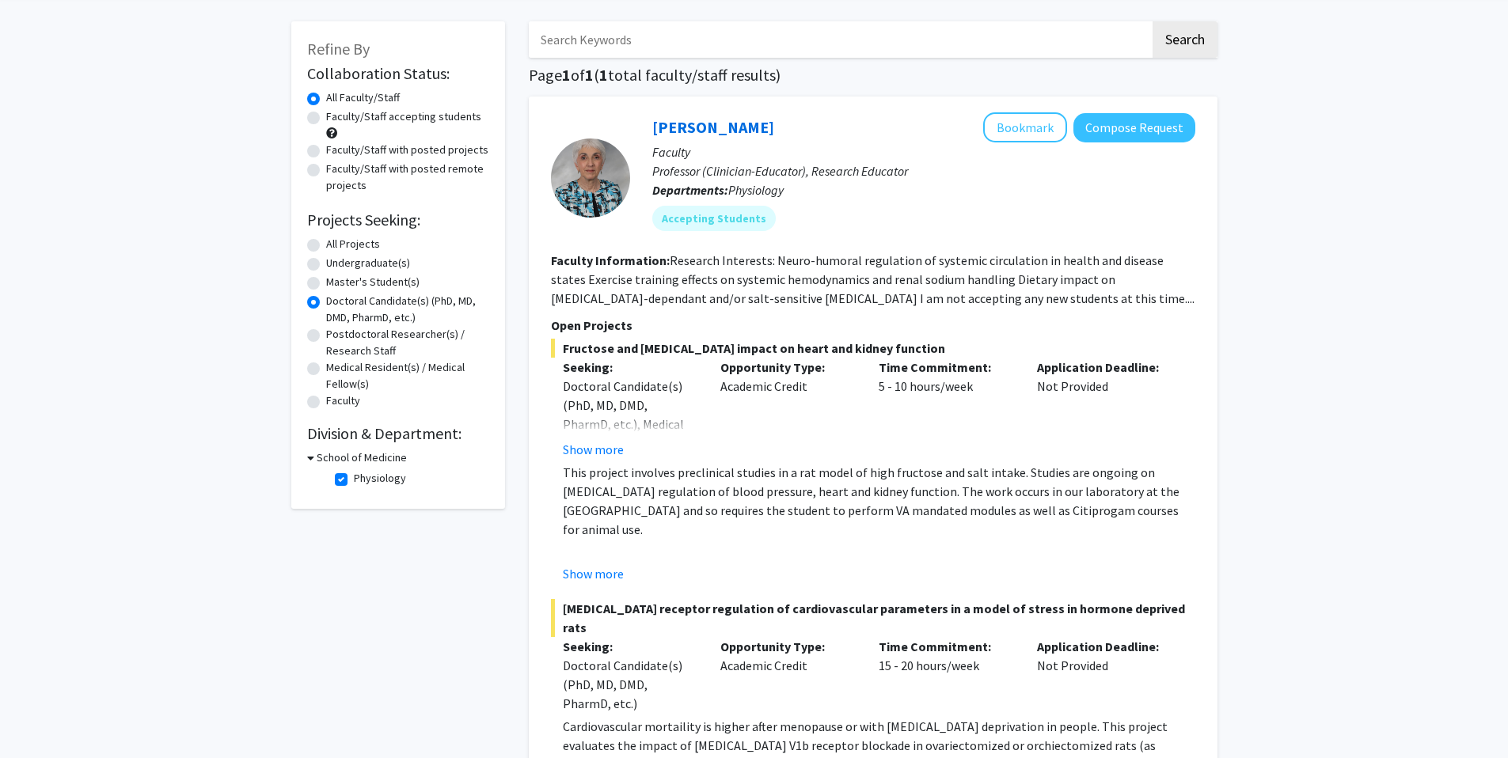
scroll to position [117, 0]
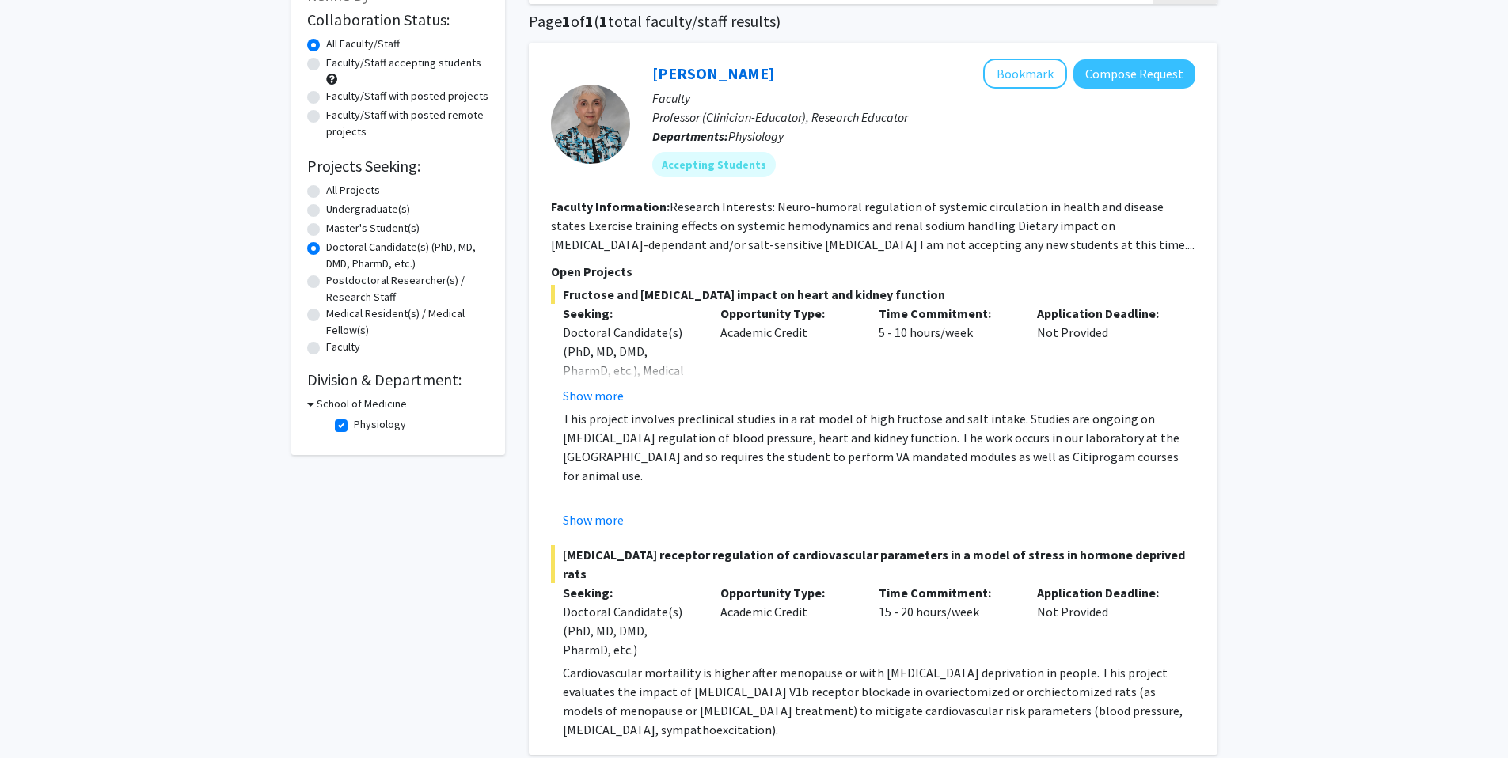
click at [1178, 207] on section "Faculty Information: Research Interests: Neuro-humoral regulation of systemic c…" at bounding box center [873, 225] width 644 height 57
click at [1397, 276] on div "Refine By Collaboration Status: Collaboration Status All Faculty/Staff Collabor…" at bounding box center [754, 411] width 1508 height 943
click at [1490, 305] on div "Refine By Collaboration Status: Collaboration Status All Faculty/Staff Collabor…" at bounding box center [754, 411] width 1508 height 943
click at [1385, 351] on div "Refine By Collaboration Status: Collaboration Status All Faculty/Staff Collabor…" at bounding box center [754, 411] width 1508 height 943
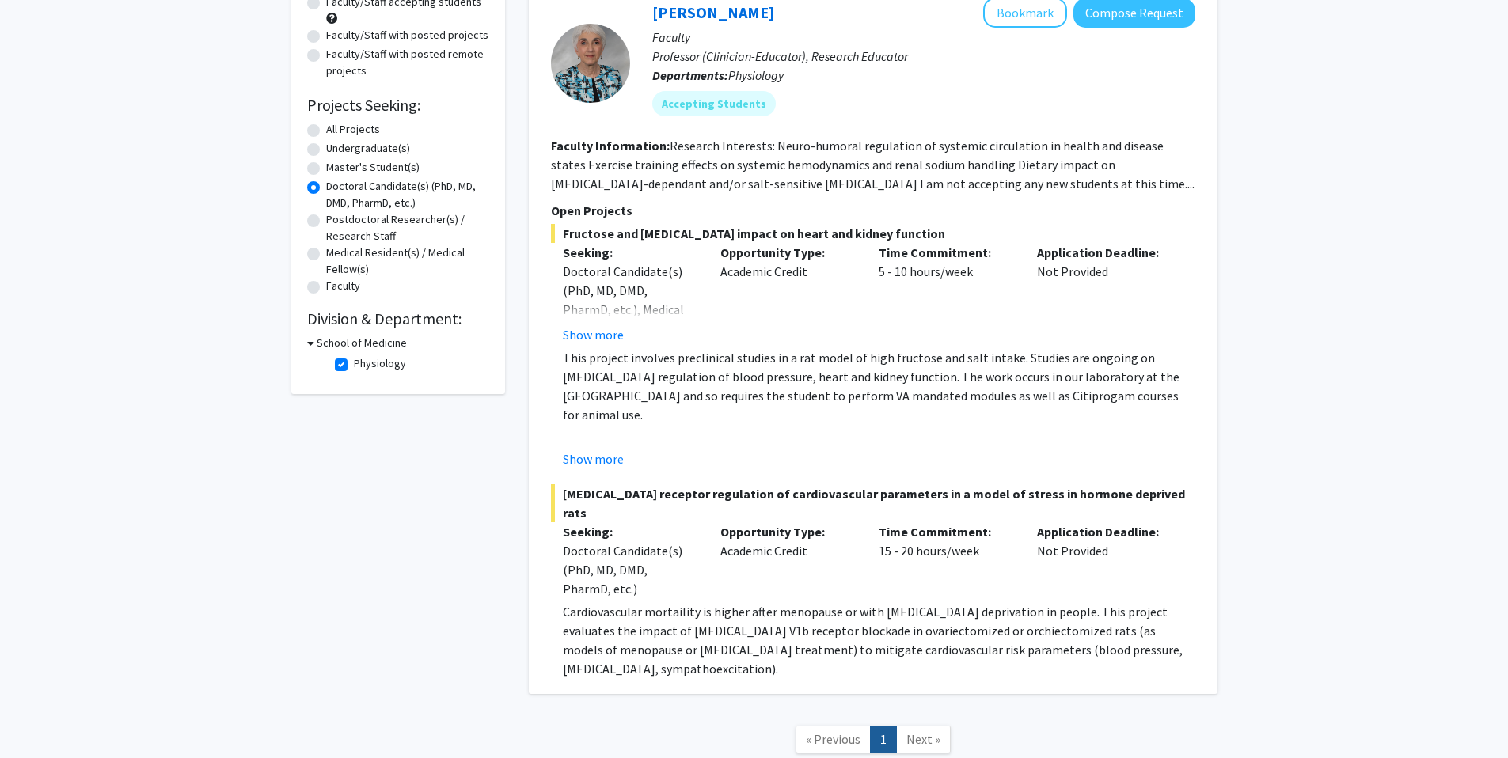
scroll to position [270, 0]
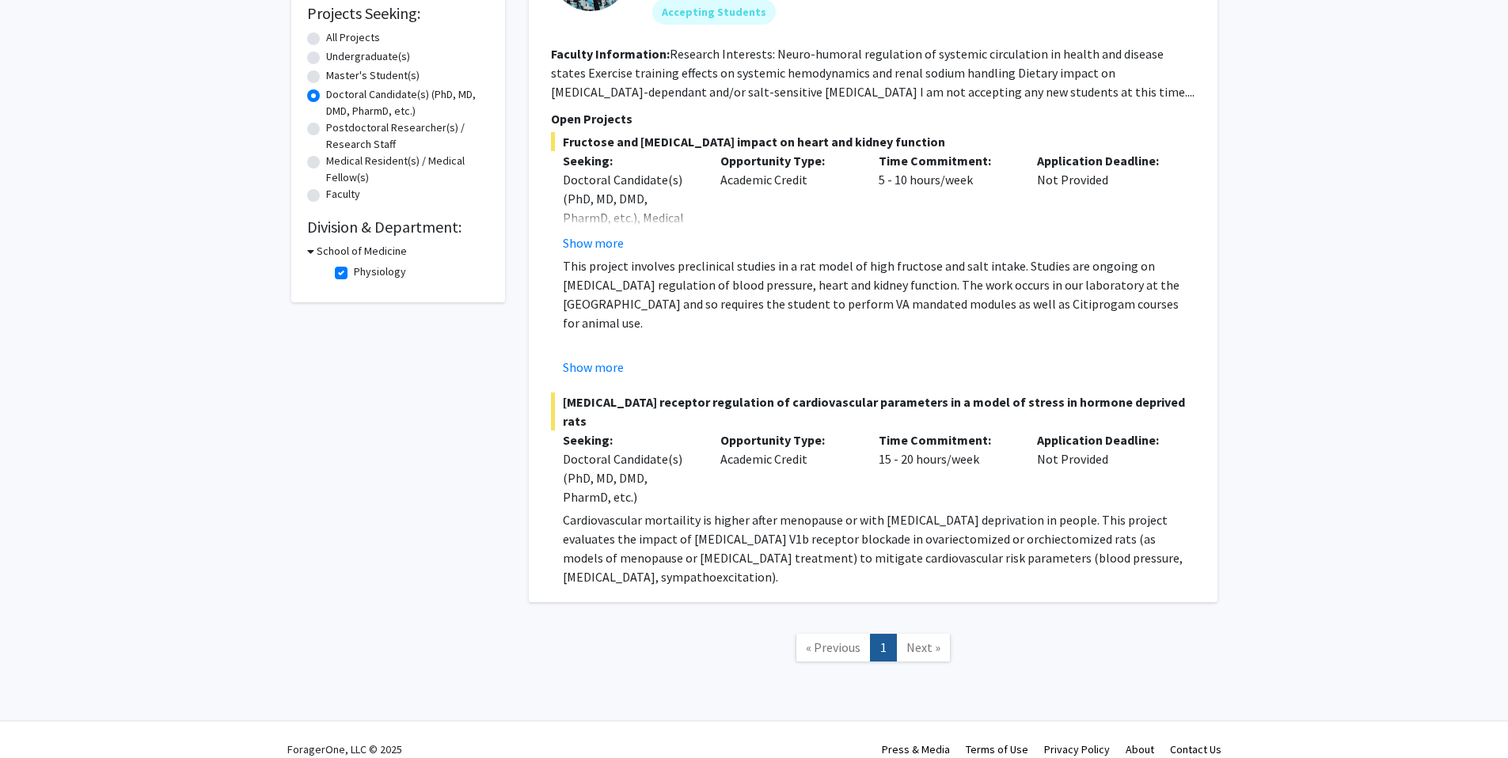
click at [1385, 351] on div "Refine By Collaboration Status: Collaboration Status All Faculty/Staff Collabor…" at bounding box center [754, 258] width 1508 height 943
click at [584, 369] on button "Show more" at bounding box center [593, 367] width 61 height 19
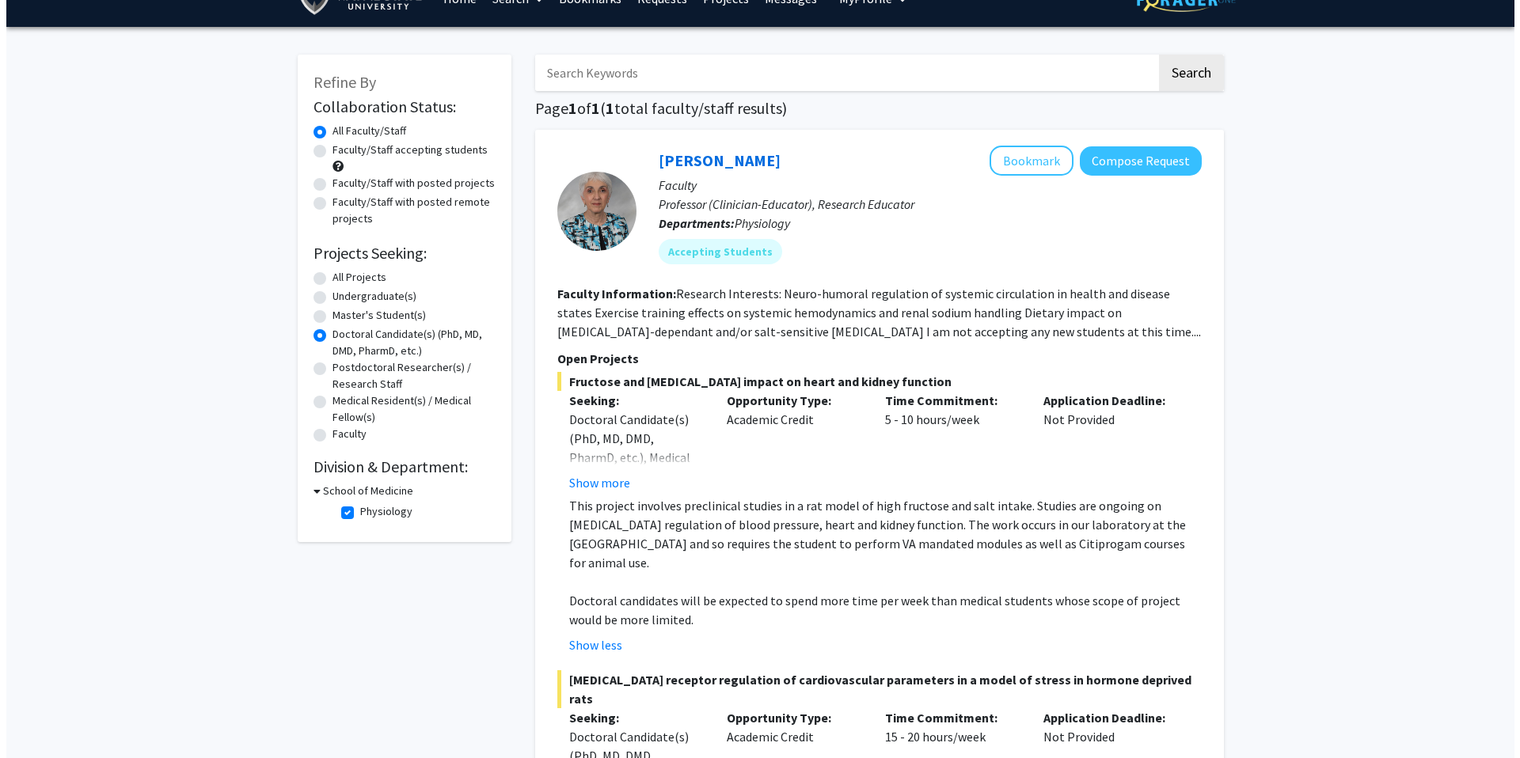
scroll to position [0, 0]
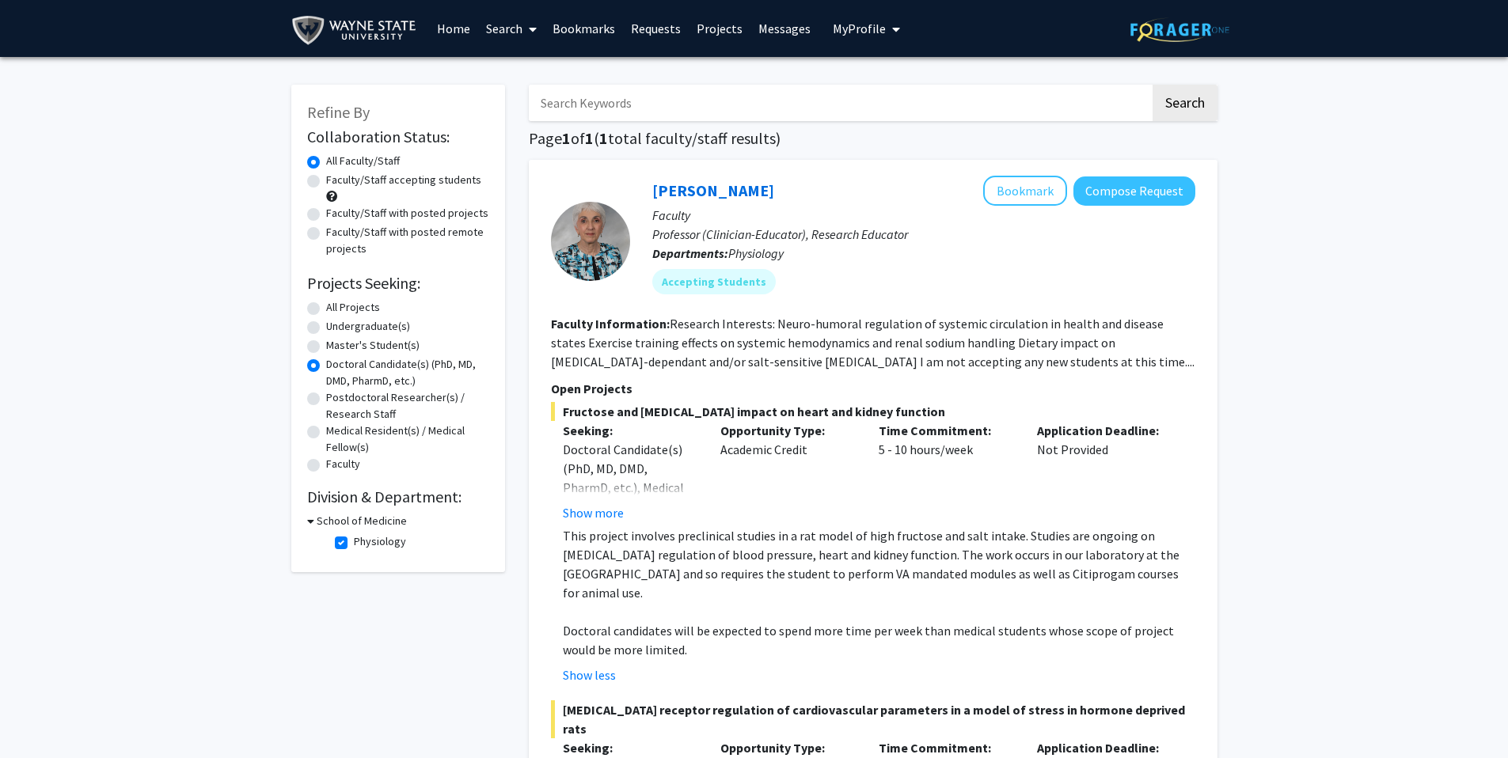
click at [703, 30] on link "Projects" at bounding box center [720, 28] width 62 height 55
